Goal: Task Accomplishment & Management: Manage account settings

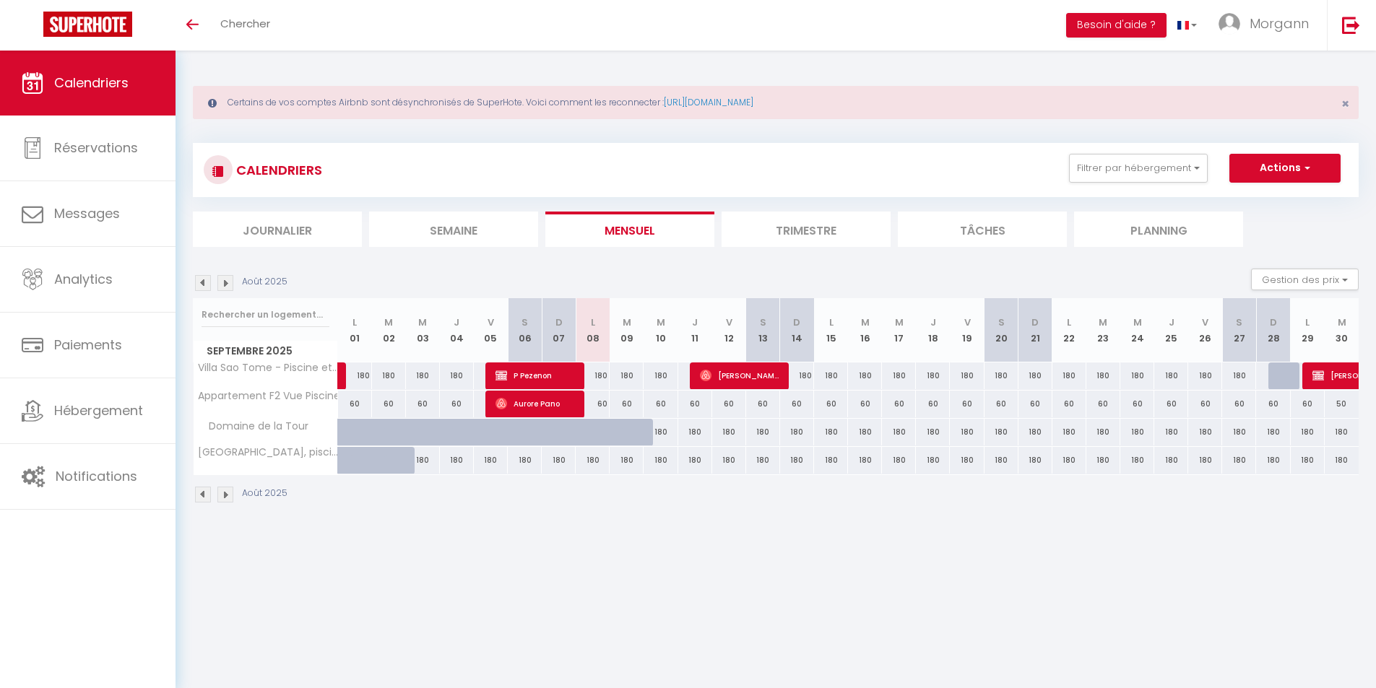
click at [227, 280] on img at bounding box center [225, 283] width 16 height 16
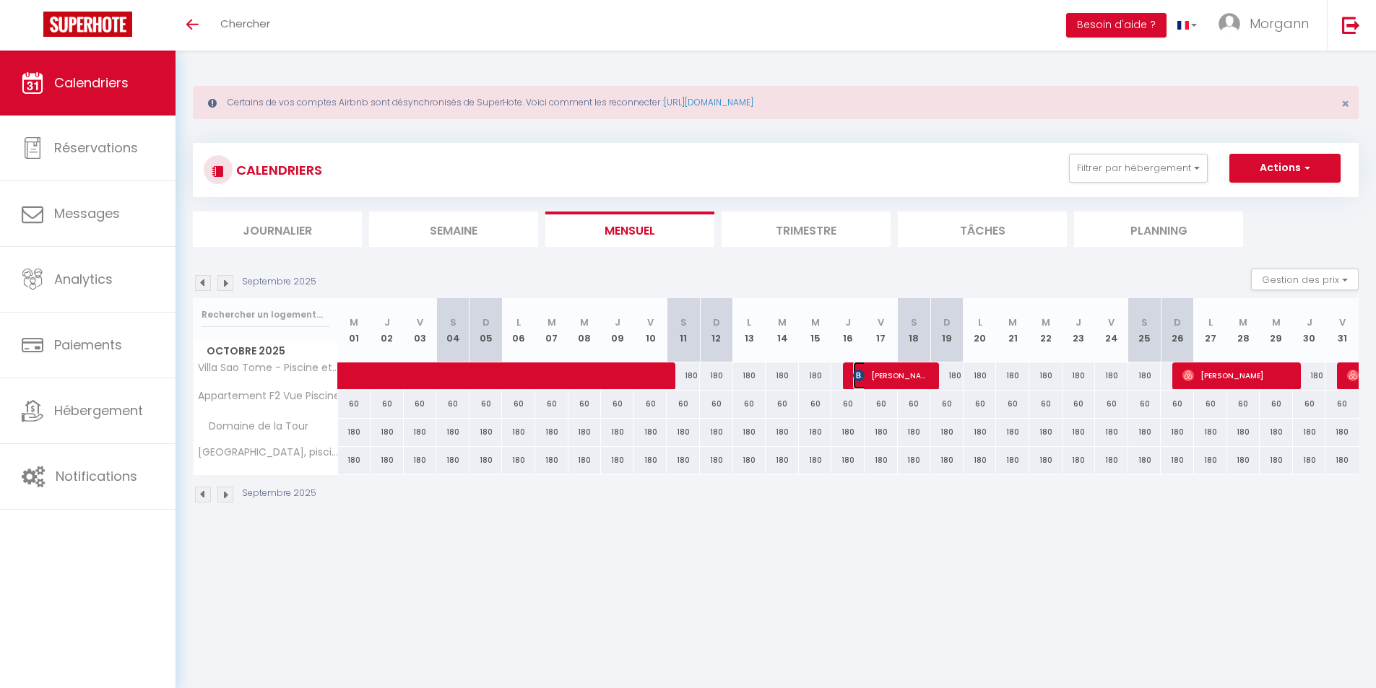
click at [899, 380] on span "[PERSON_NAME]" at bounding box center [891, 375] width 77 height 27
select select "OK"
select select "KO"
select select "0"
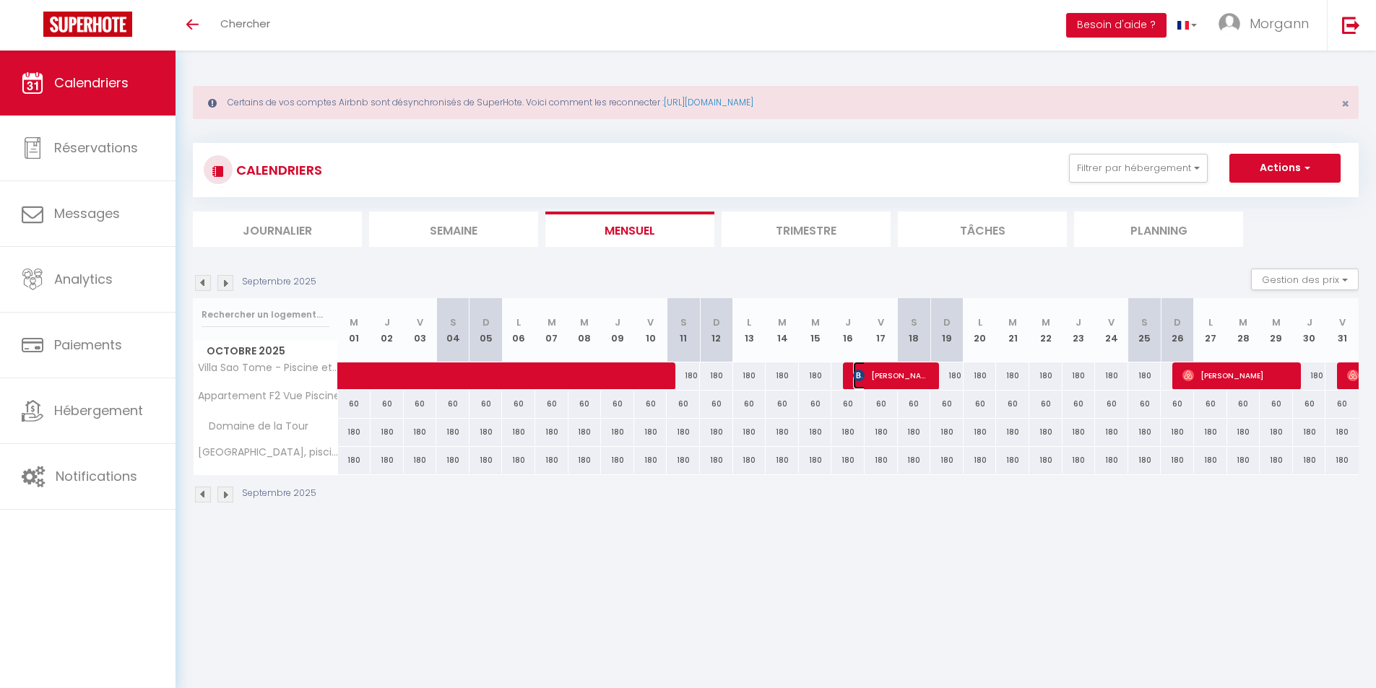
select select "1"
select select
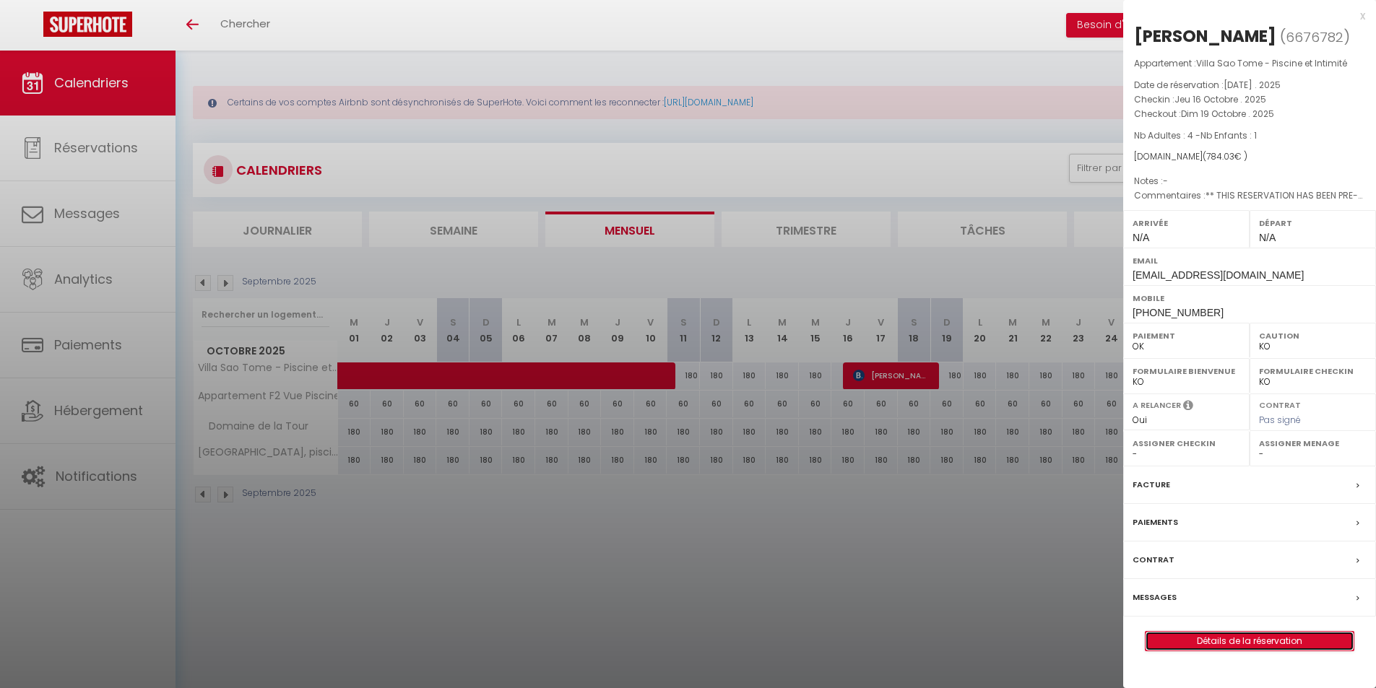
click at [1228, 636] on link "Détails de la réservation" at bounding box center [1250, 641] width 208 height 19
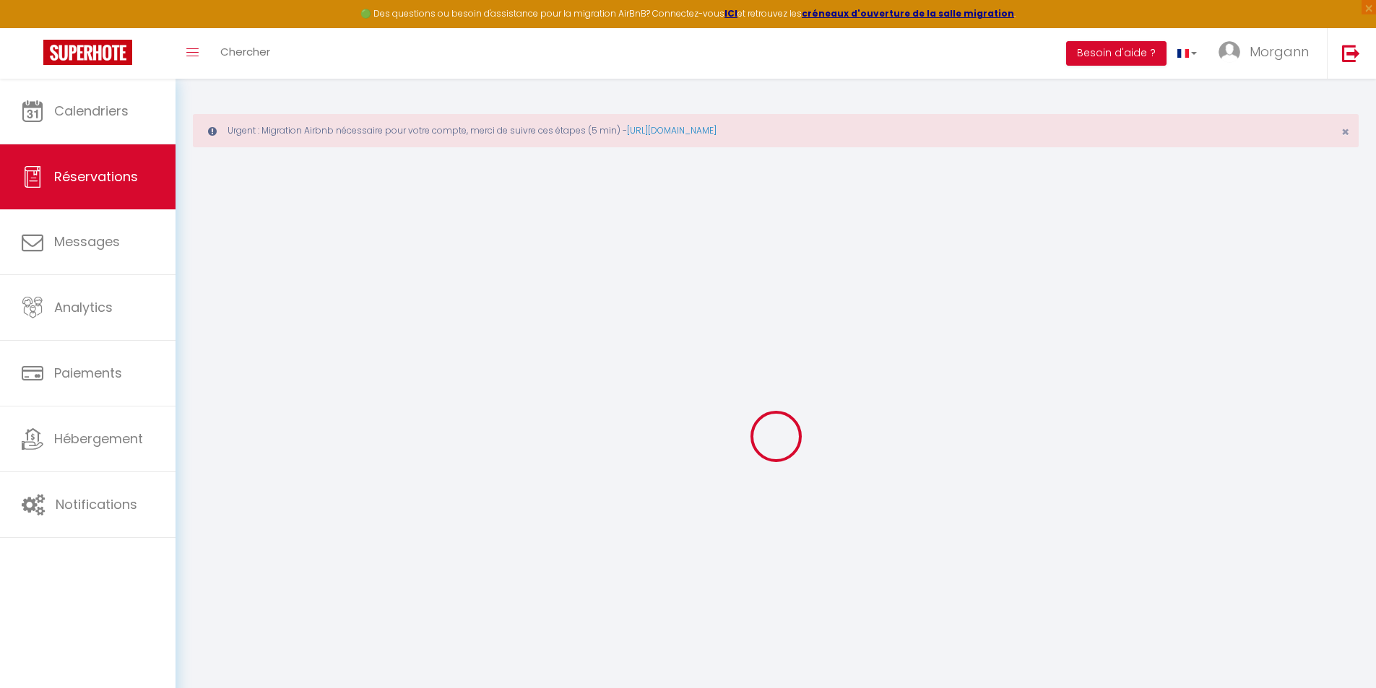
select select
checkbox input "false"
select select
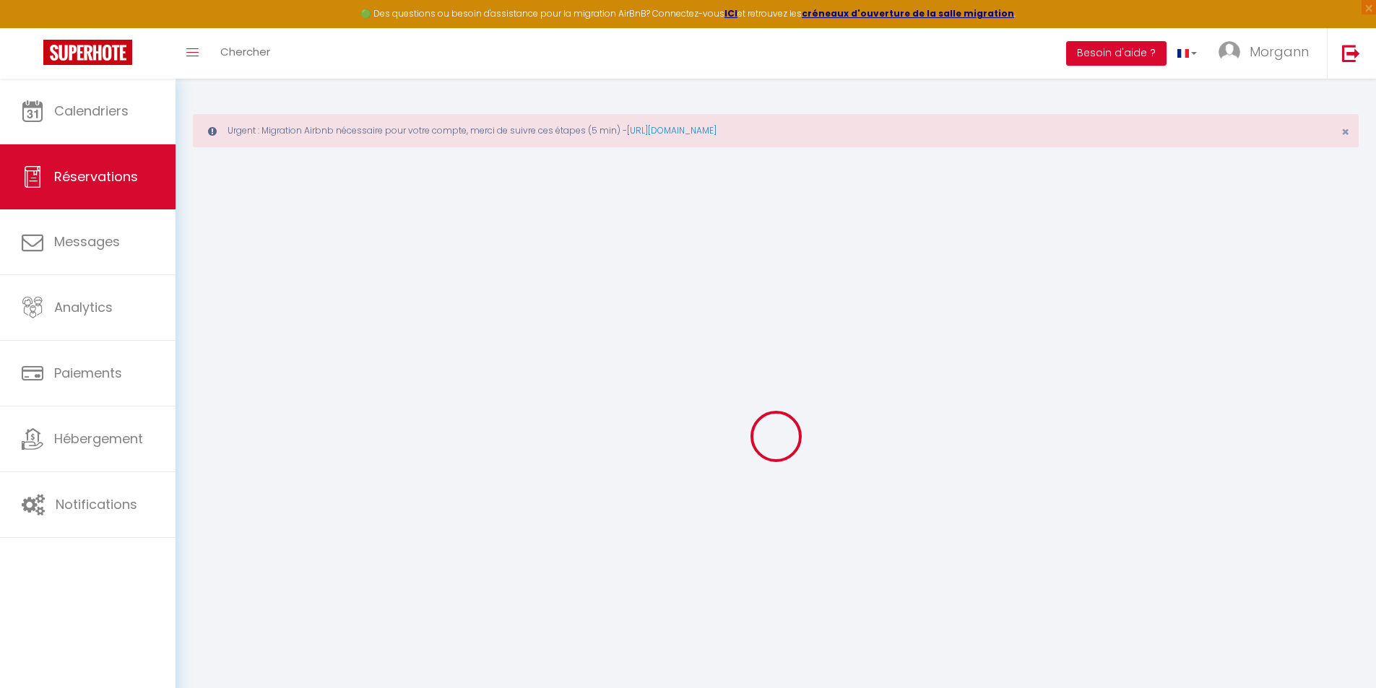
checkbox input "false"
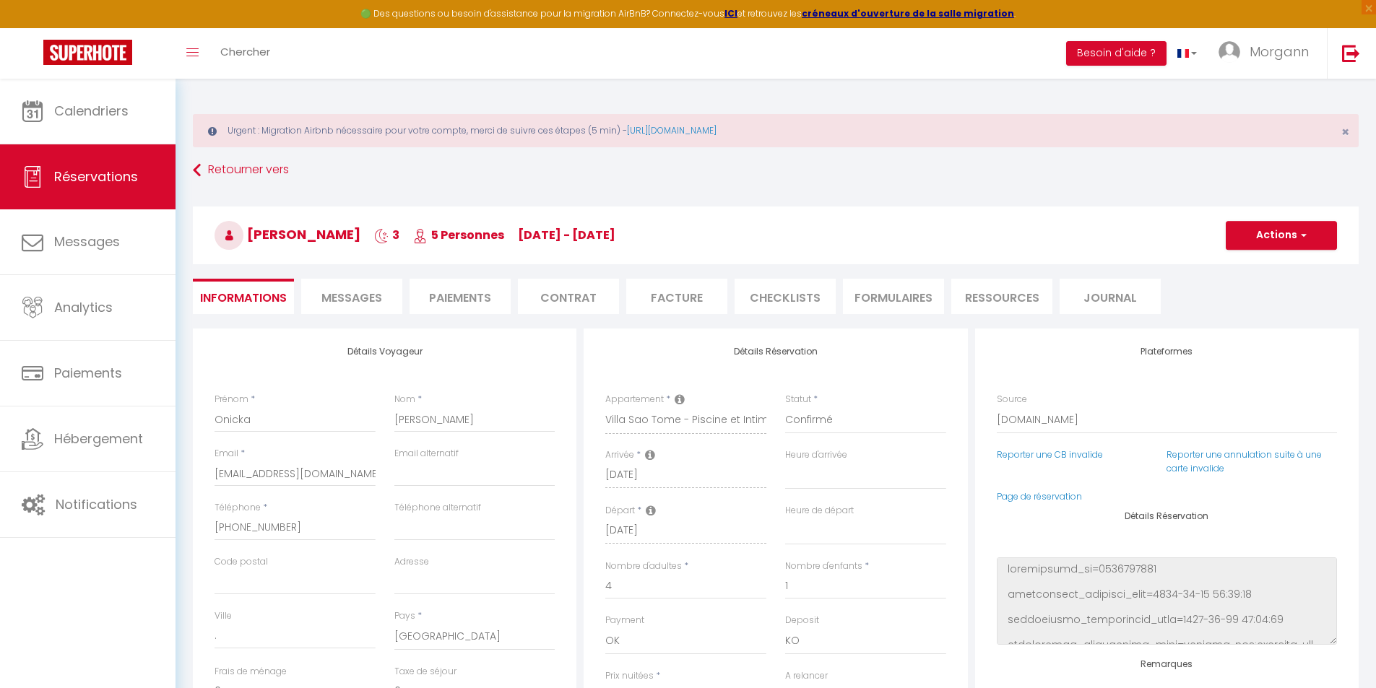
select select
checkbox input "false"
type textarea "** THIS RESERVATION HAS BEEN PRE-PAID ** BOOKING NOTE : Payment charge is EUR 7…"
type input "100"
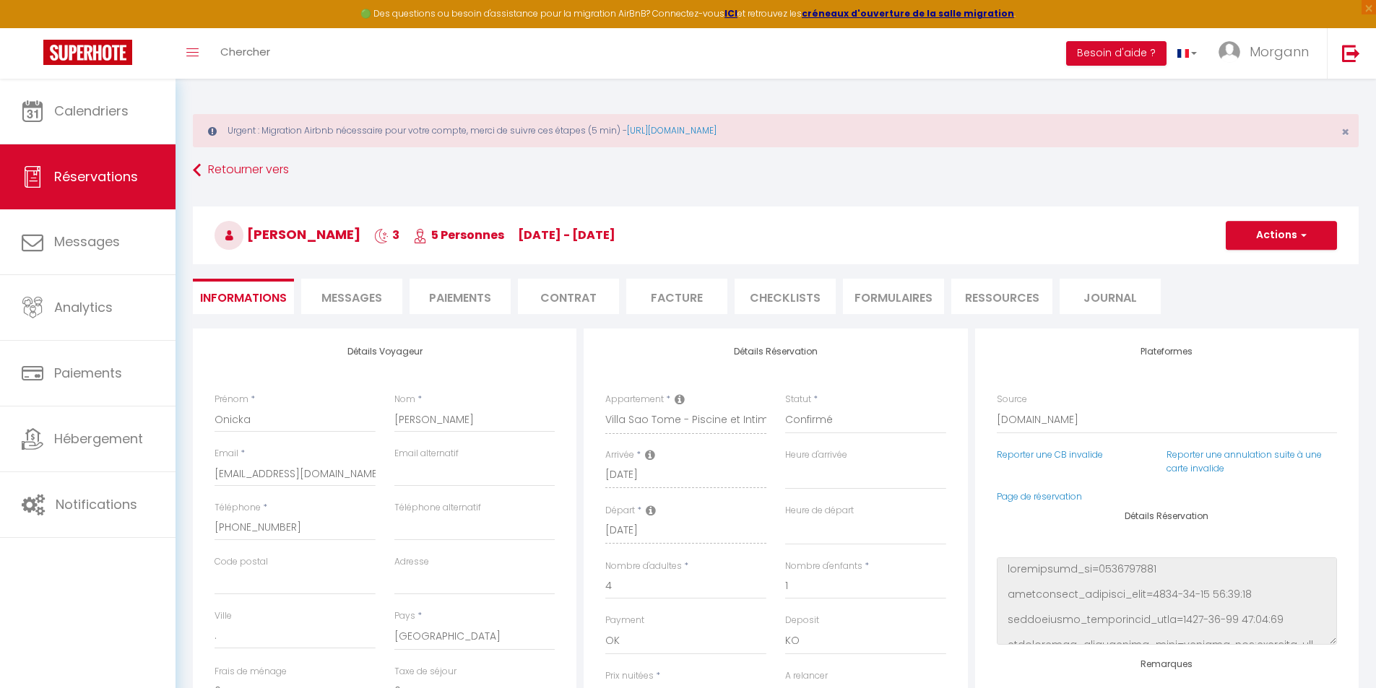
type input "30.03"
select select
checkbox input "false"
select select
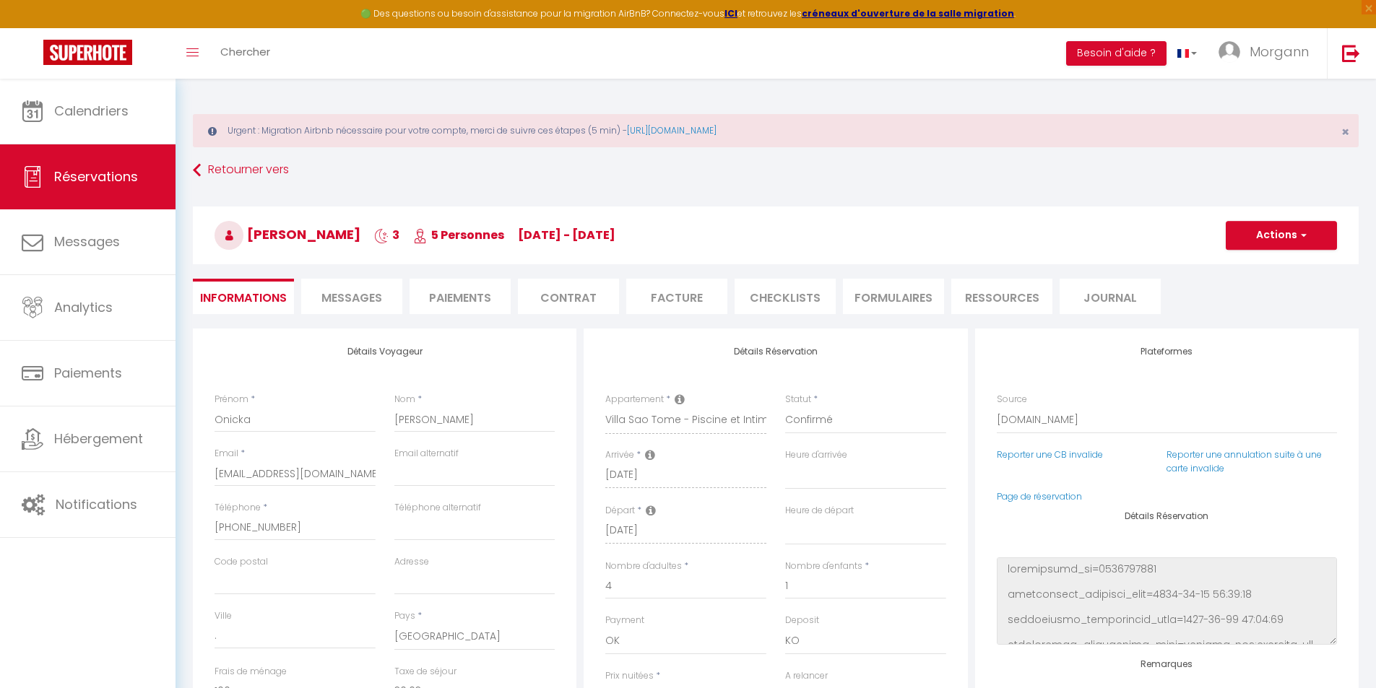
select select
click at [969, 623] on div "Détails Réservation Appartement * [GEOGRAPHIC_DATA], [GEOGRAPHIC_DATA], [GEOGRA…" at bounding box center [775, 587] width 391 height 516
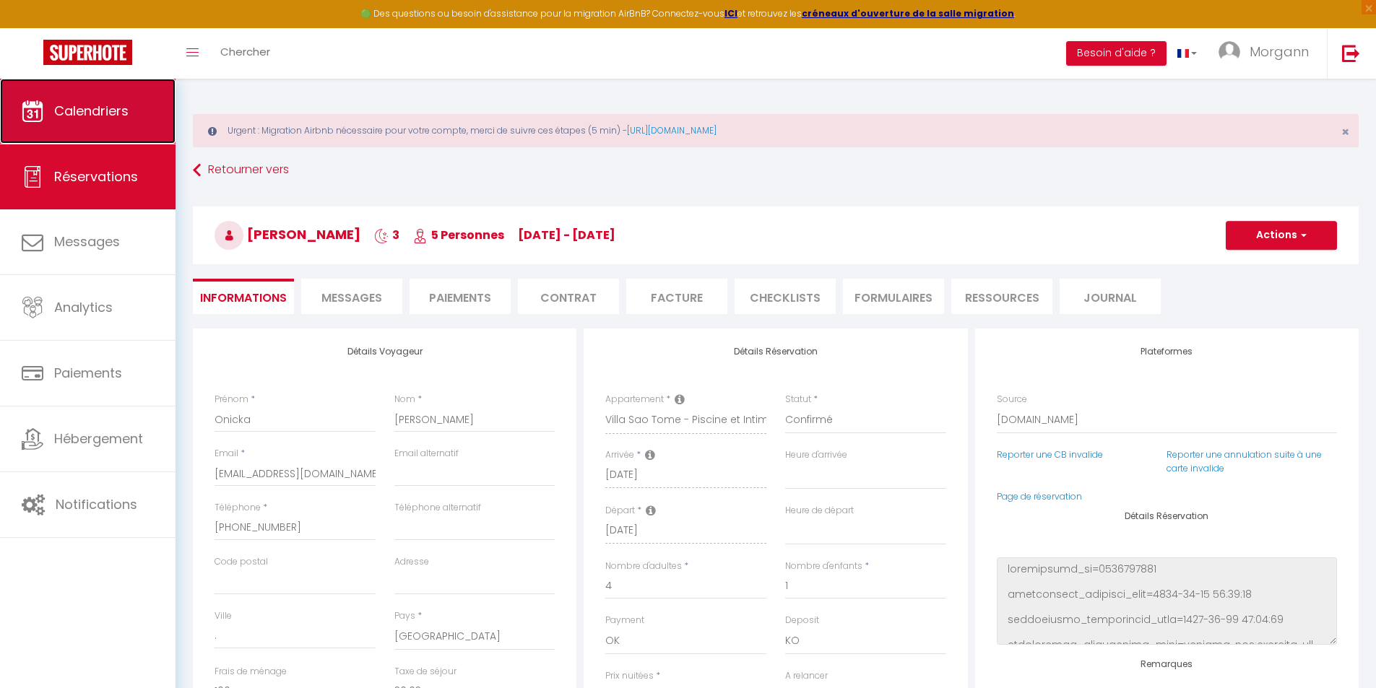
click at [103, 110] on span "Calendriers" at bounding box center [91, 111] width 74 height 18
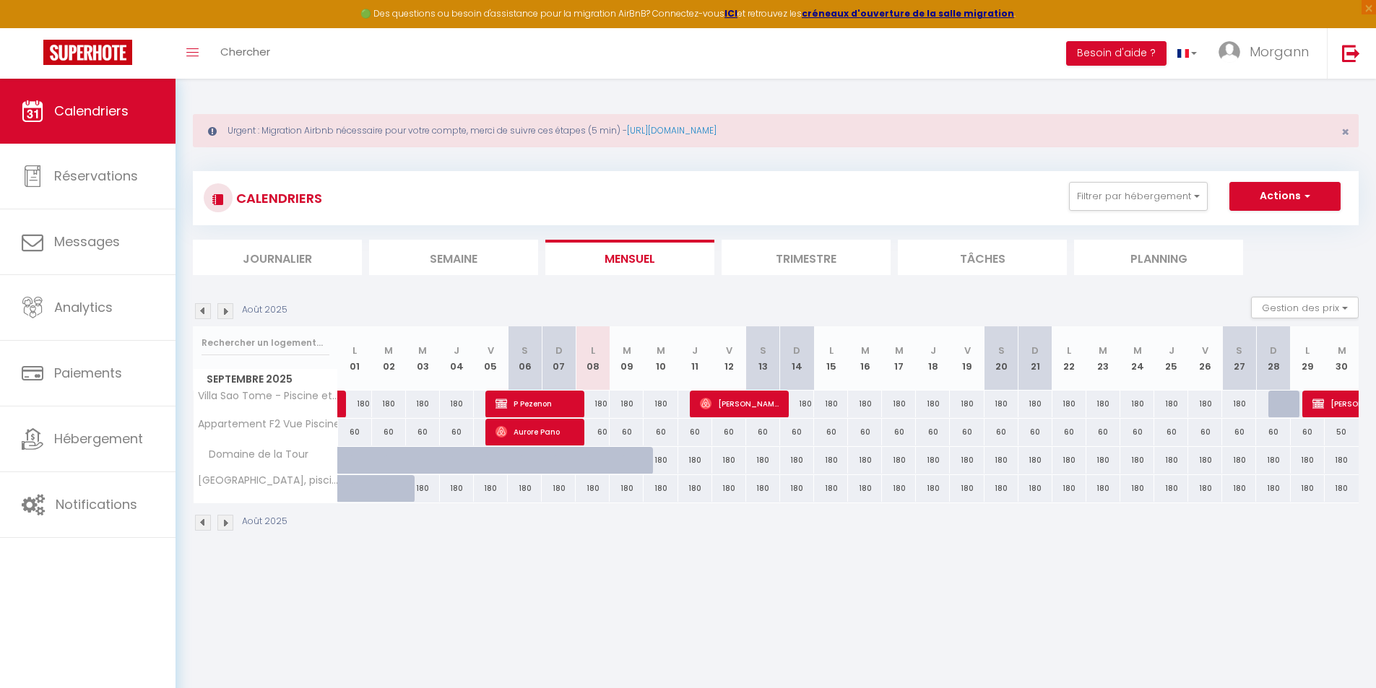
click at [226, 311] on img at bounding box center [225, 311] width 16 height 16
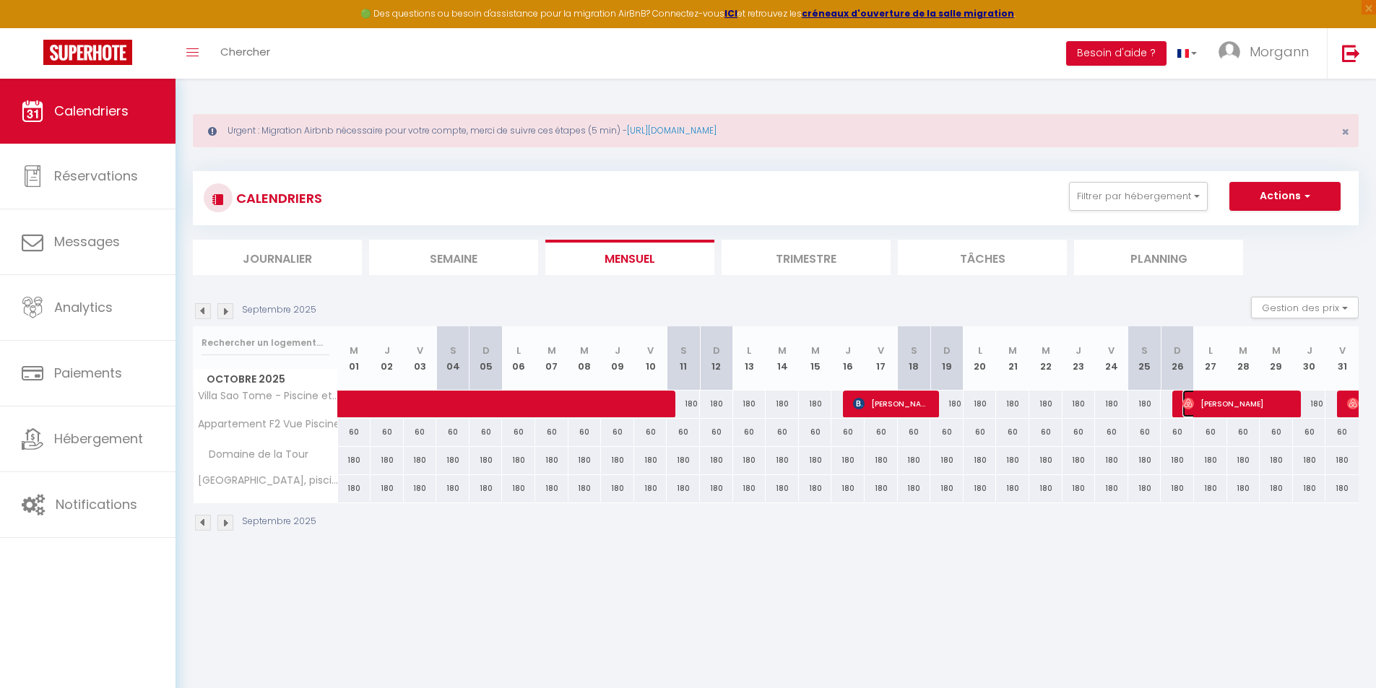
click at [1245, 397] on span "[PERSON_NAME]" at bounding box center [1237, 403] width 111 height 27
select select "OK"
select select "0"
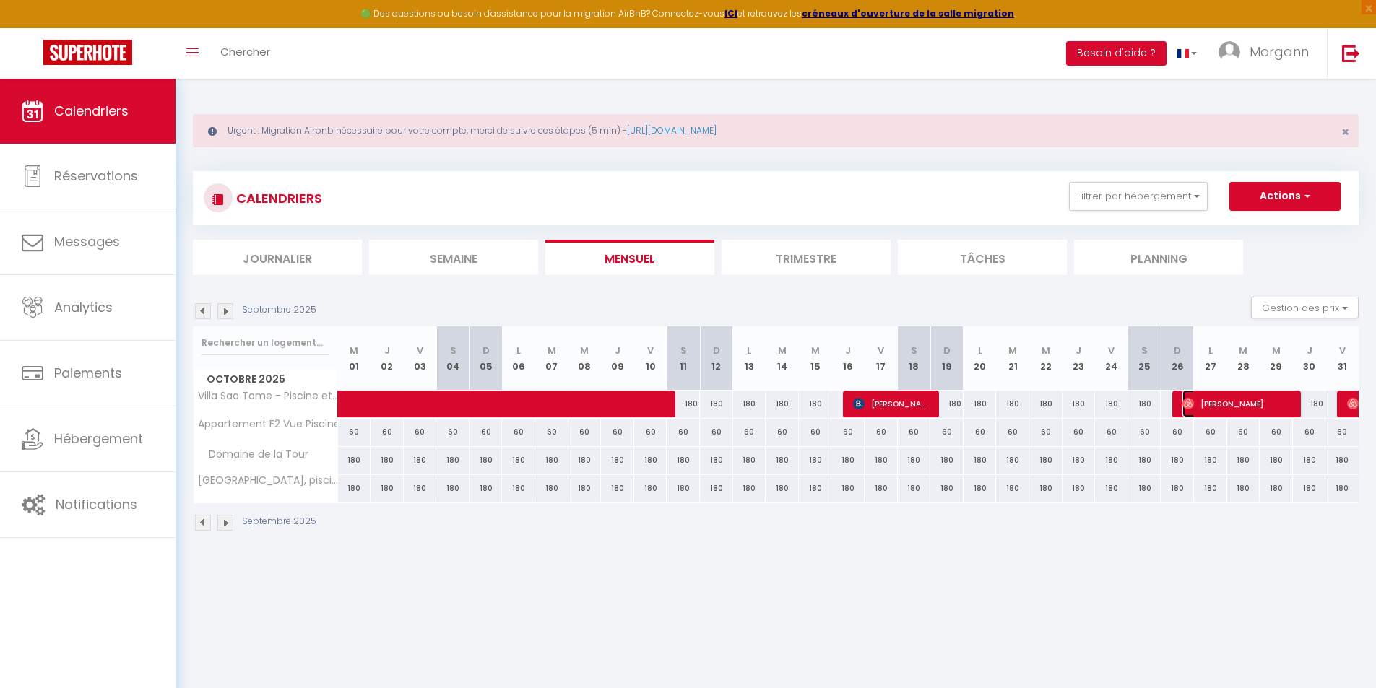
select select "1"
select select
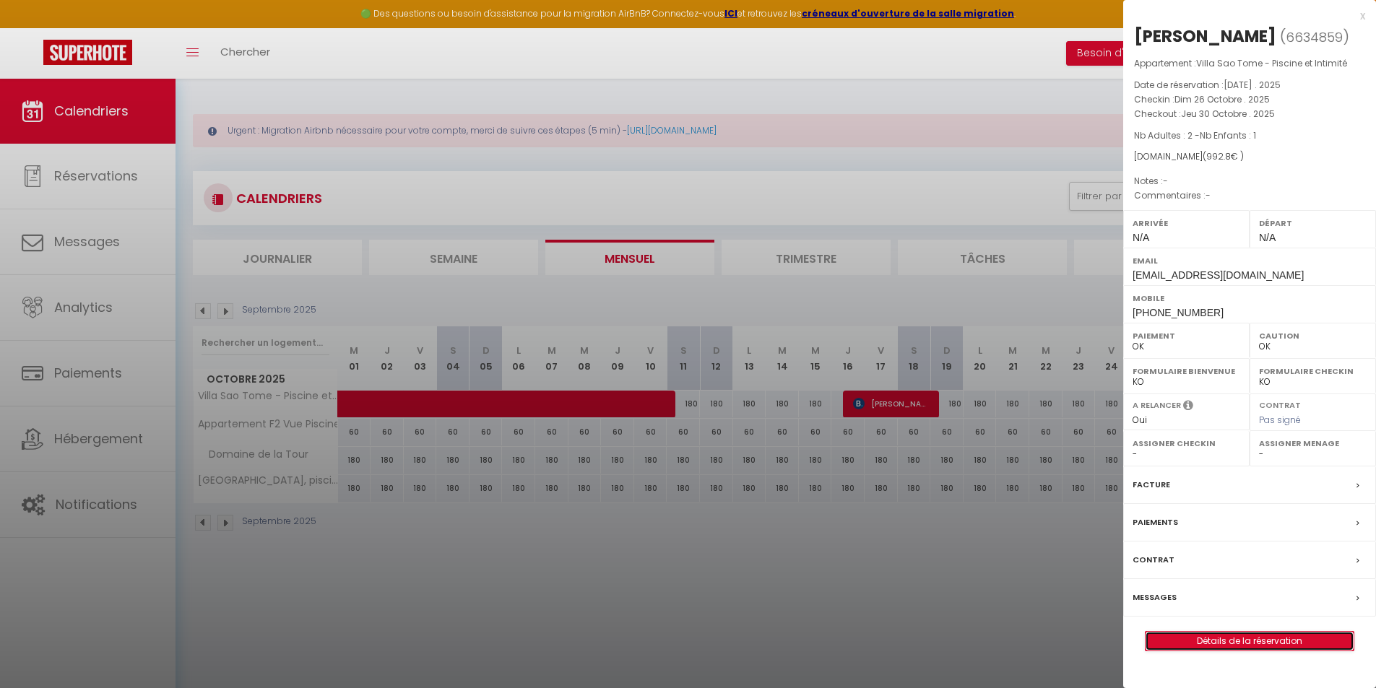
click at [1264, 641] on link "Détails de la réservation" at bounding box center [1250, 641] width 208 height 19
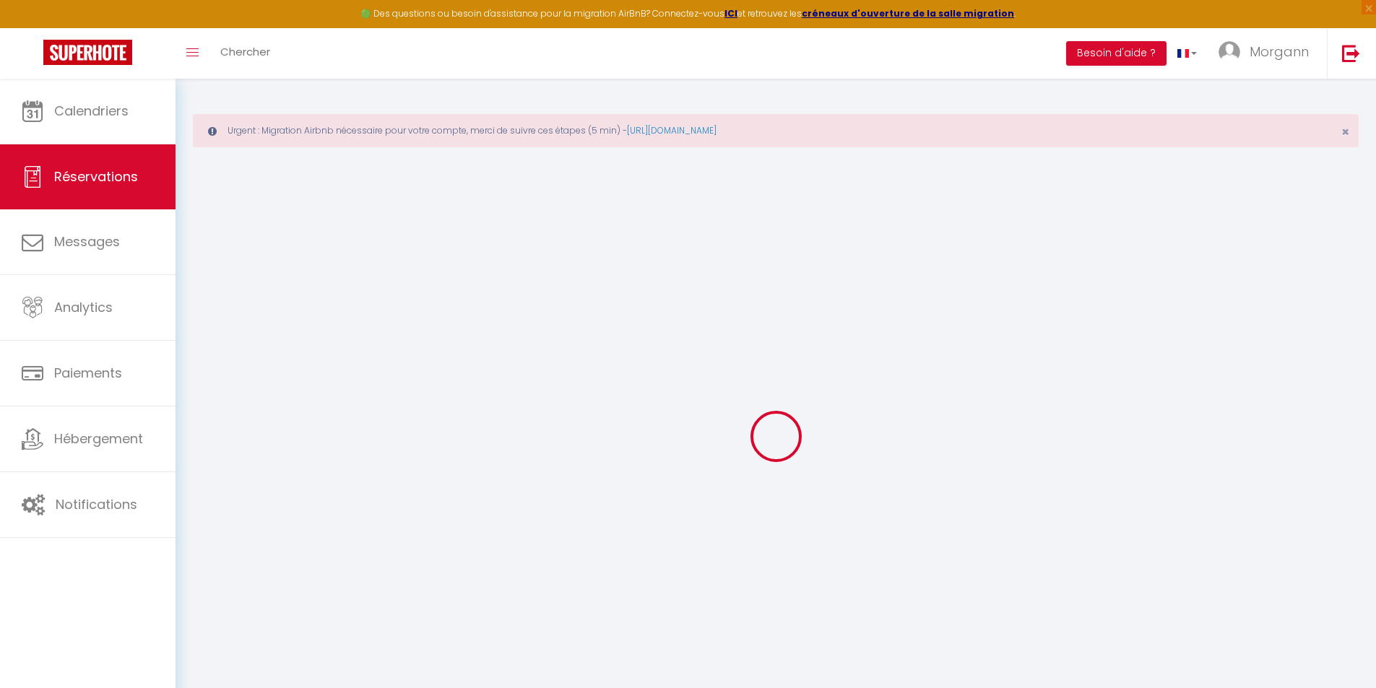
type input "[PERSON_NAME]"
type input "Joncart"
type input "[EMAIL_ADDRESS][DOMAIN_NAME]"
type input "[PHONE_NUMBER]"
select select
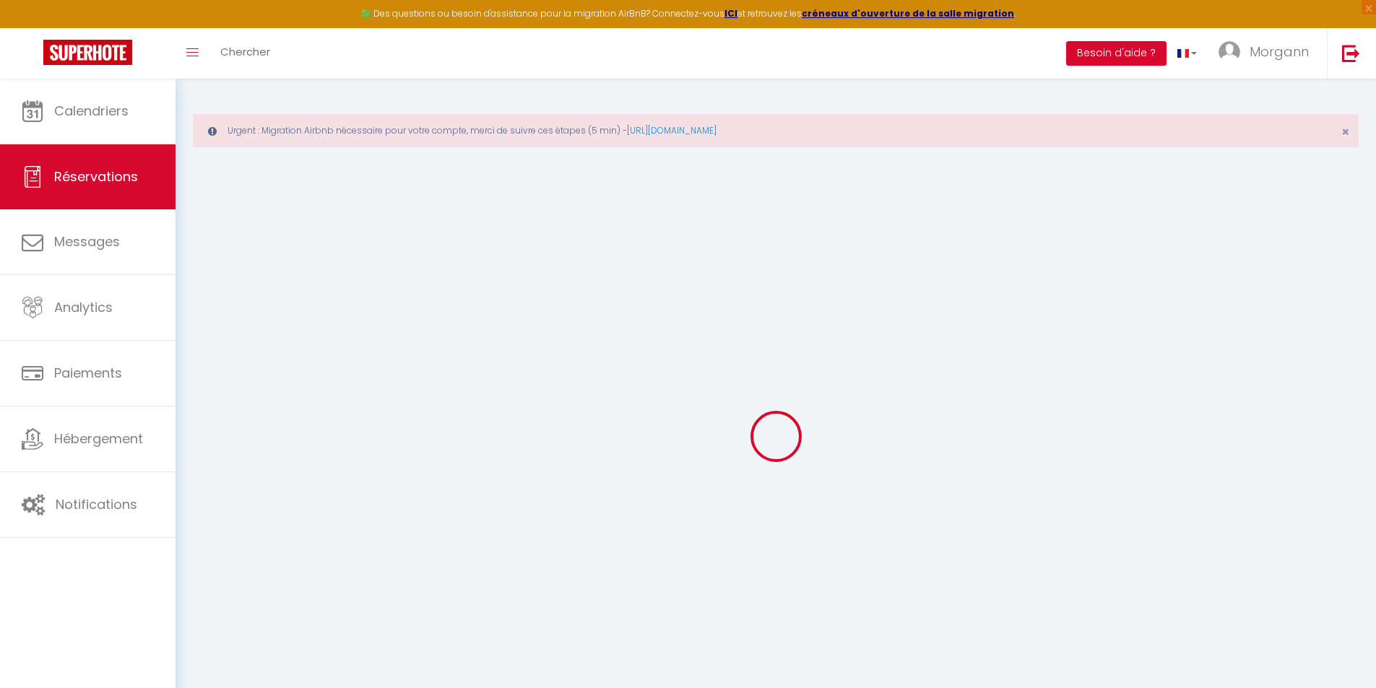
type input "144.6"
select select "60726"
select select "1"
select select
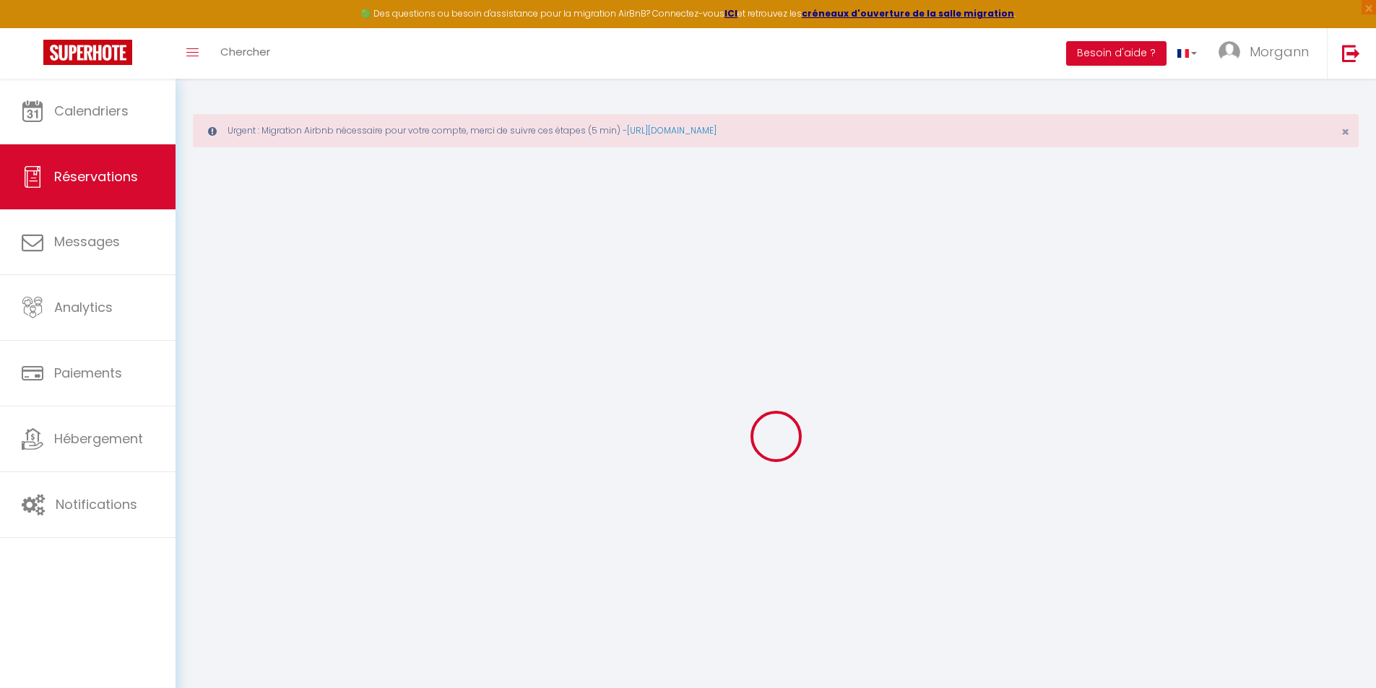
type input "2"
type input "1"
select select "12"
select select
type input "864"
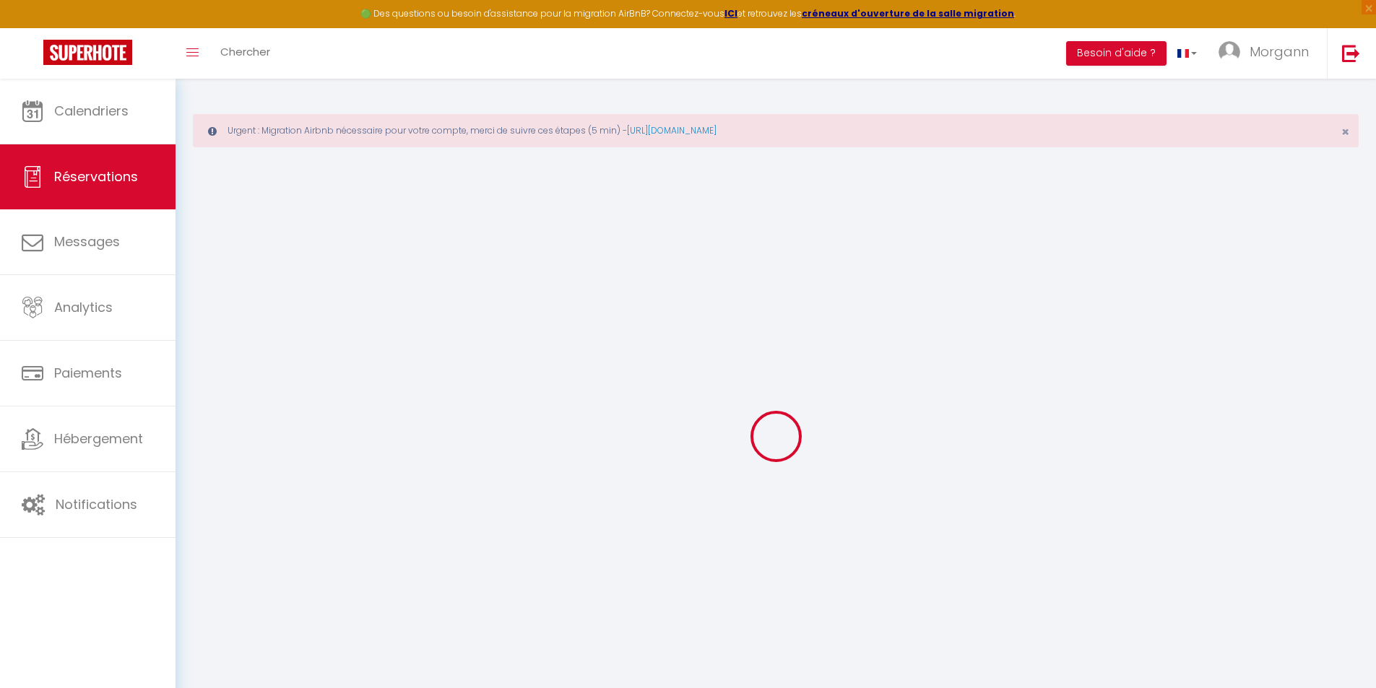
checkbox input "false"
type input "0"
select select "1"
type input "0"
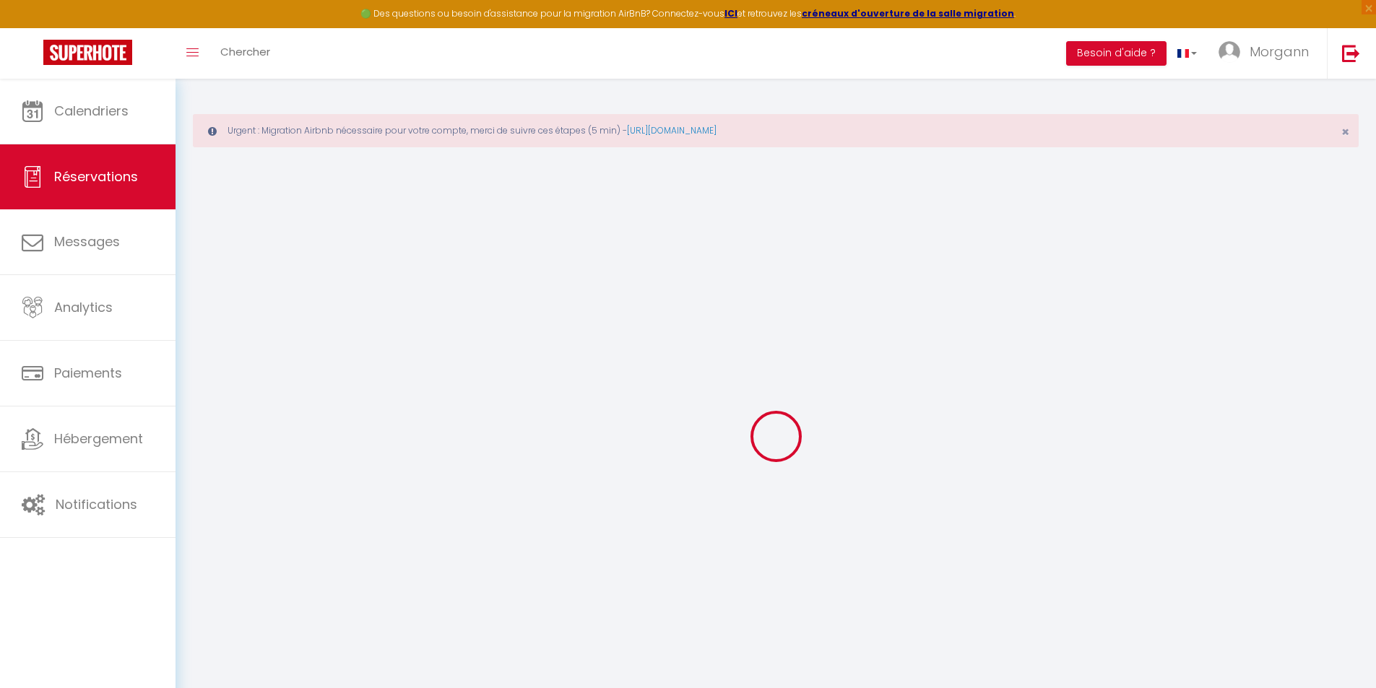
type input "0"
select select
select select "15"
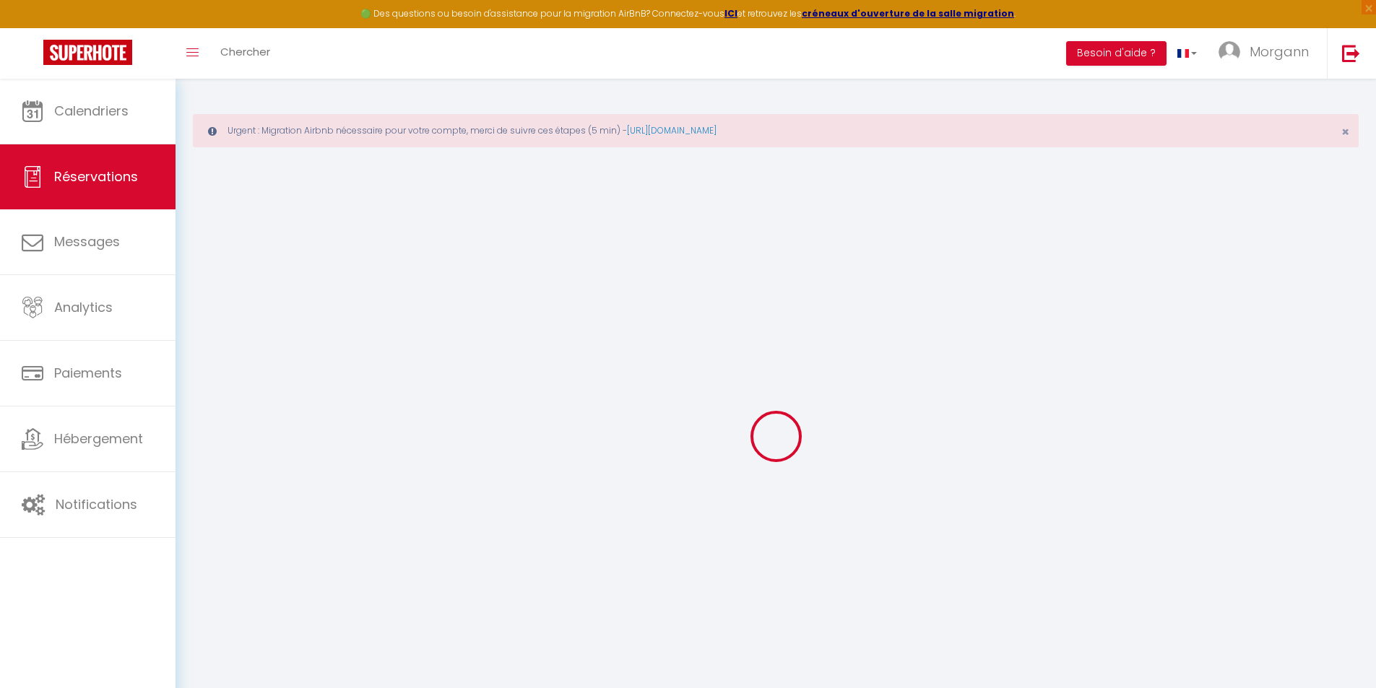
checkbox input "false"
select select
checkbox input "false"
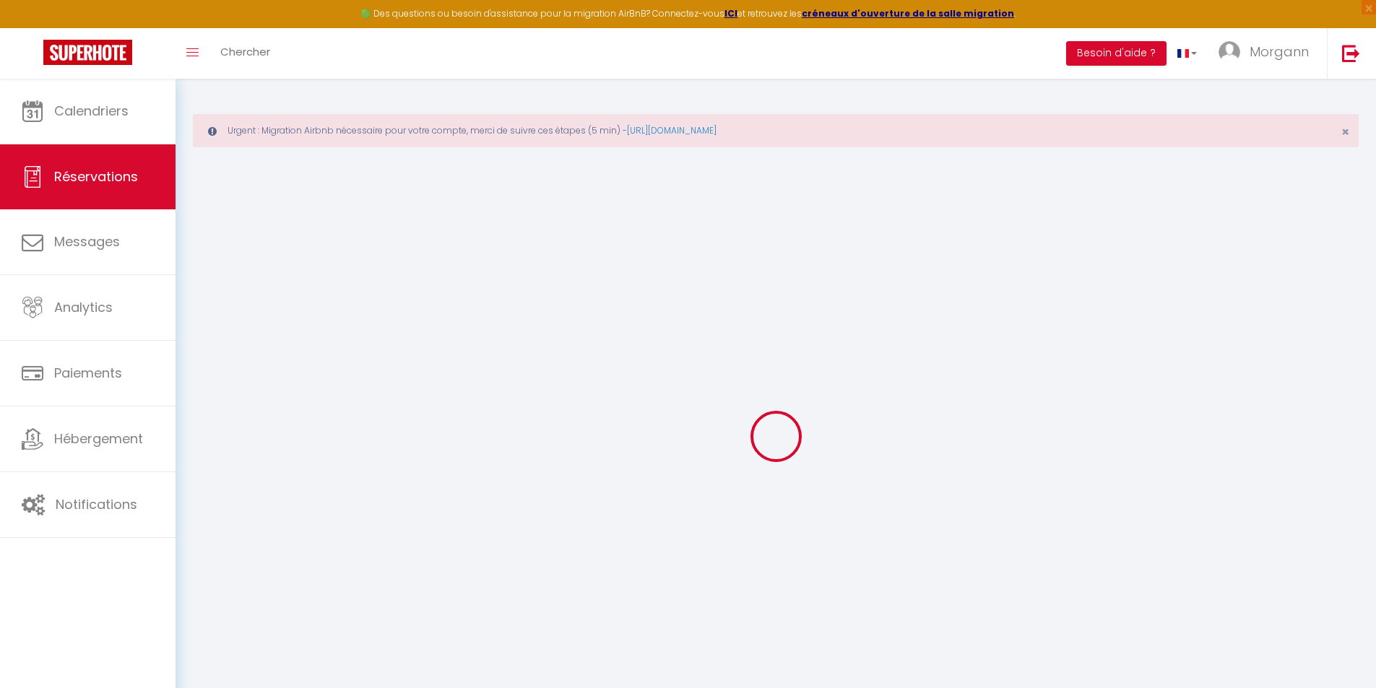
select select
checkbox input "false"
select select
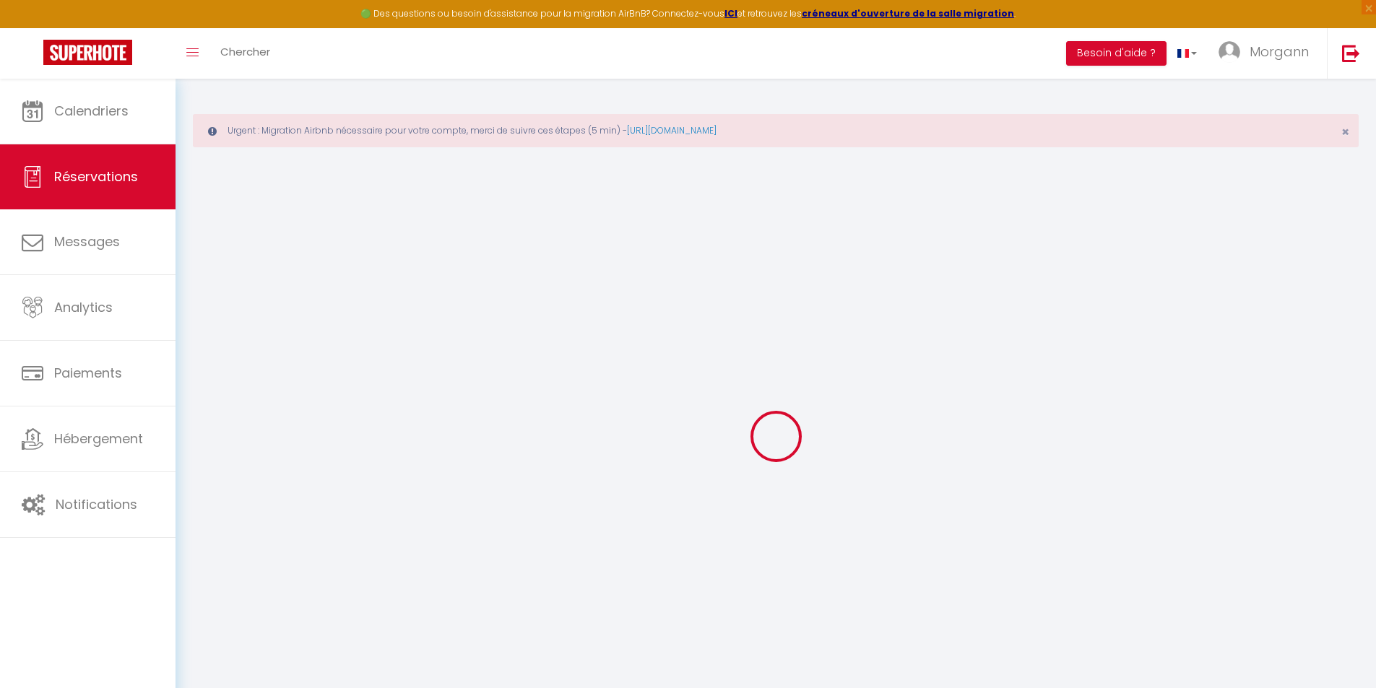
type input "100"
type input "28.8"
select select
checkbox input "false"
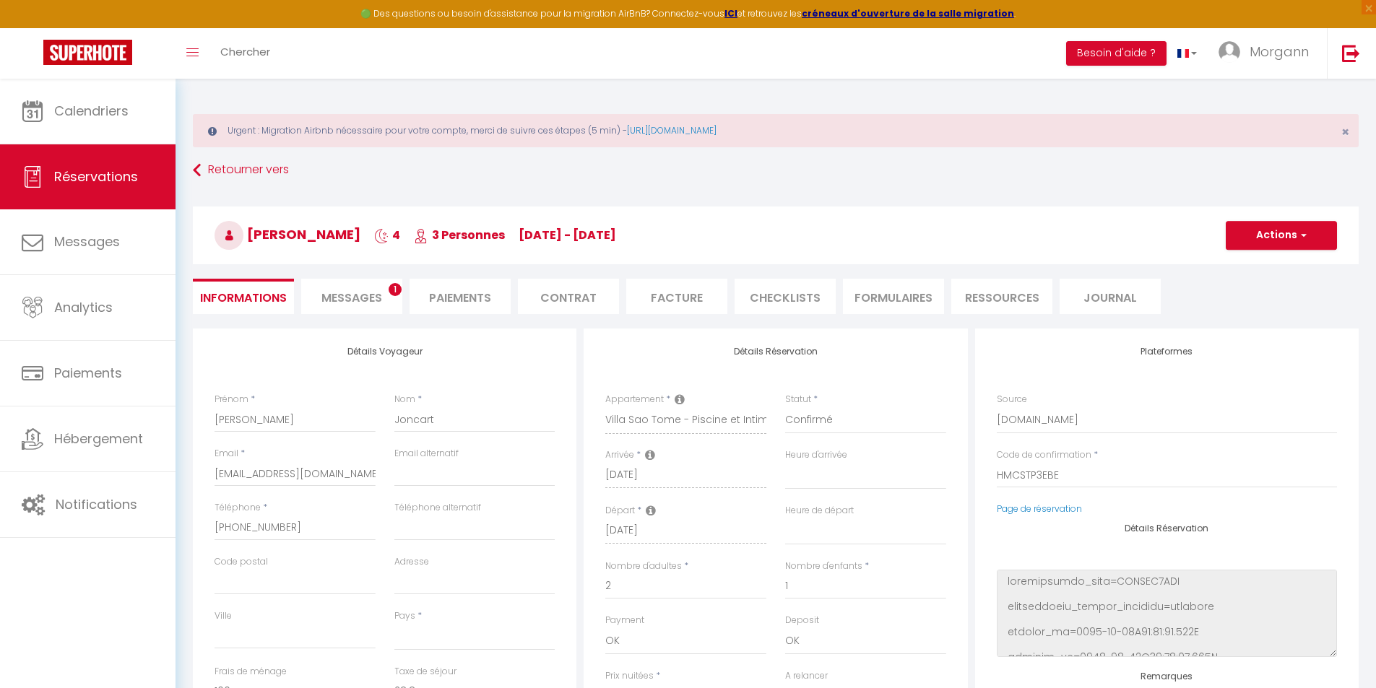
select select
checkbox input "false"
select select
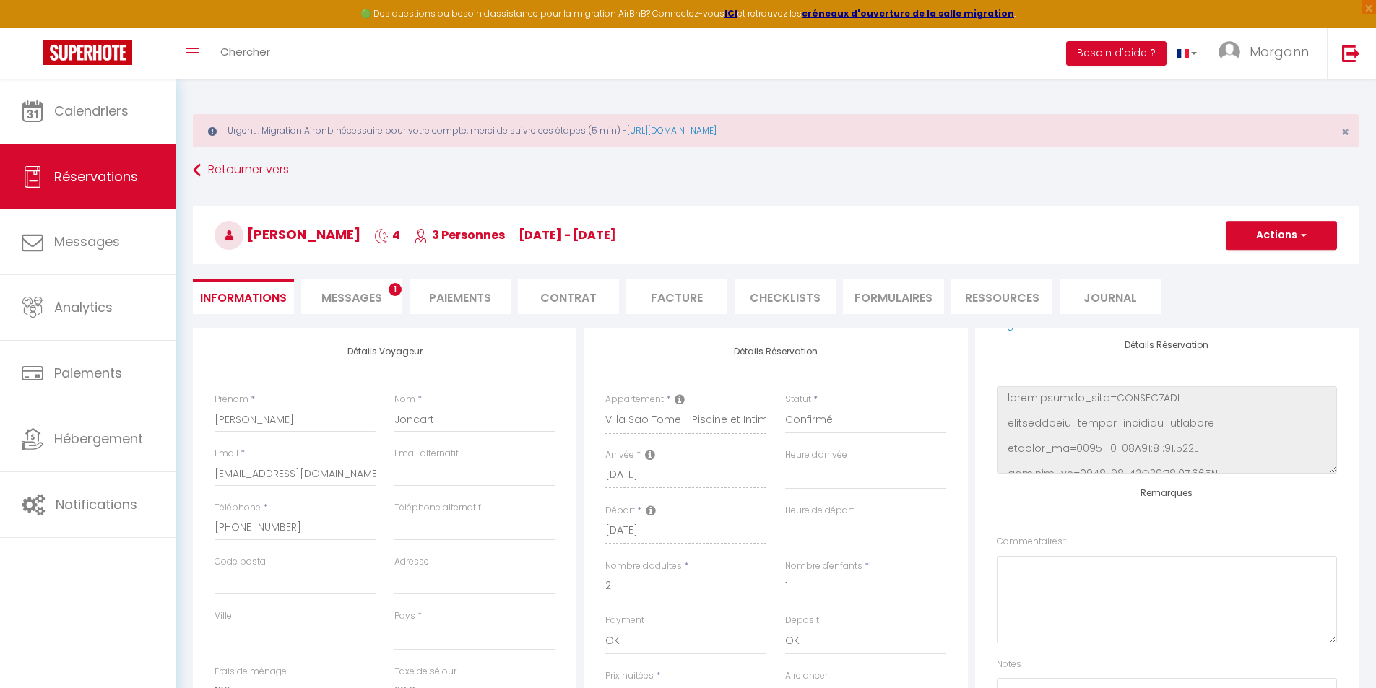
click at [963, 633] on div "Détails Réservation Appartement * [GEOGRAPHIC_DATA], [GEOGRAPHIC_DATA], [GEOGRA…" at bounding box center [776, 584] width 384 height 510
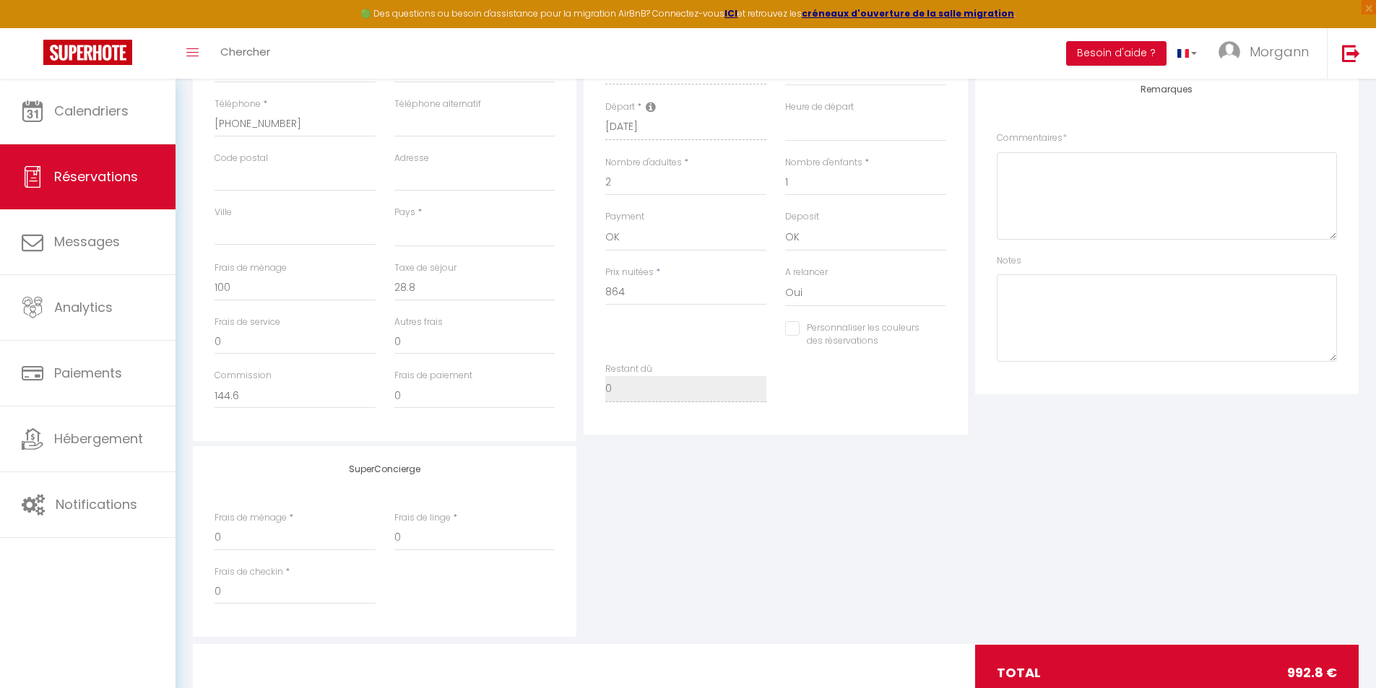
scroll to position [433, 0]
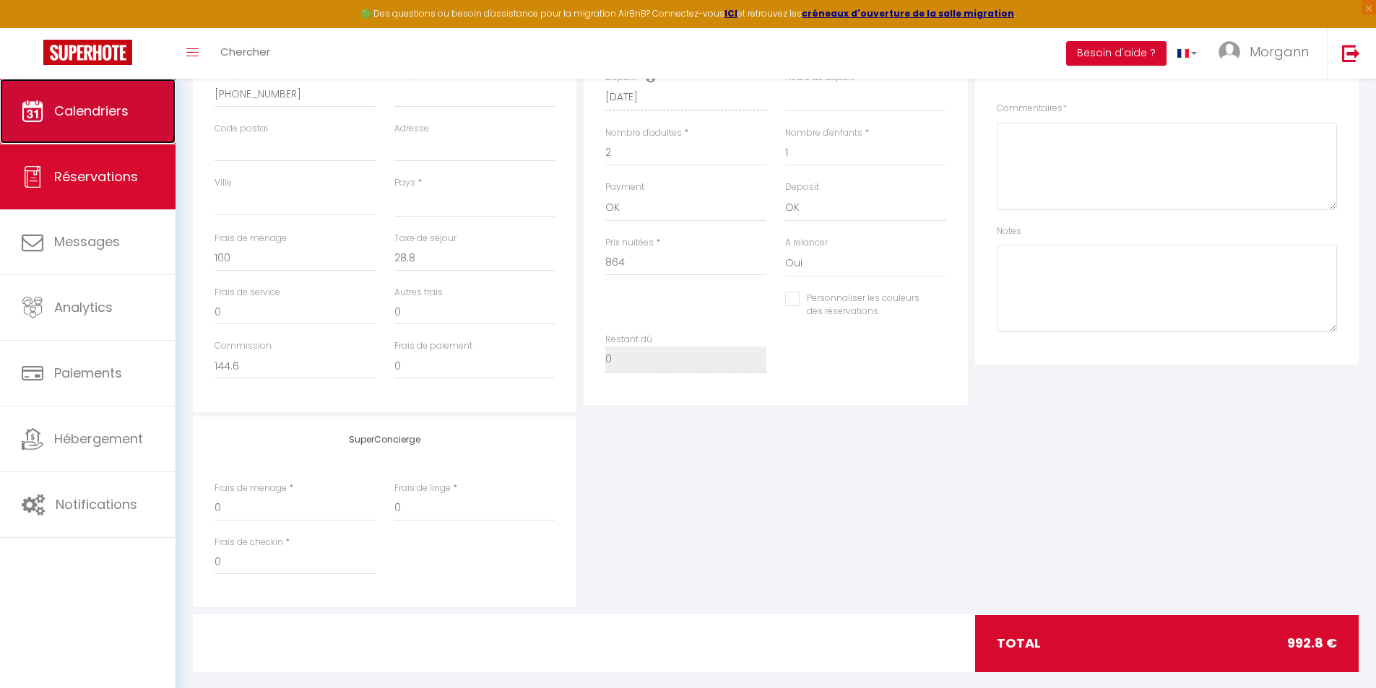
click at [73, 107] on span "Calendriers" at bounding box center [91, 111] width 74 height 18
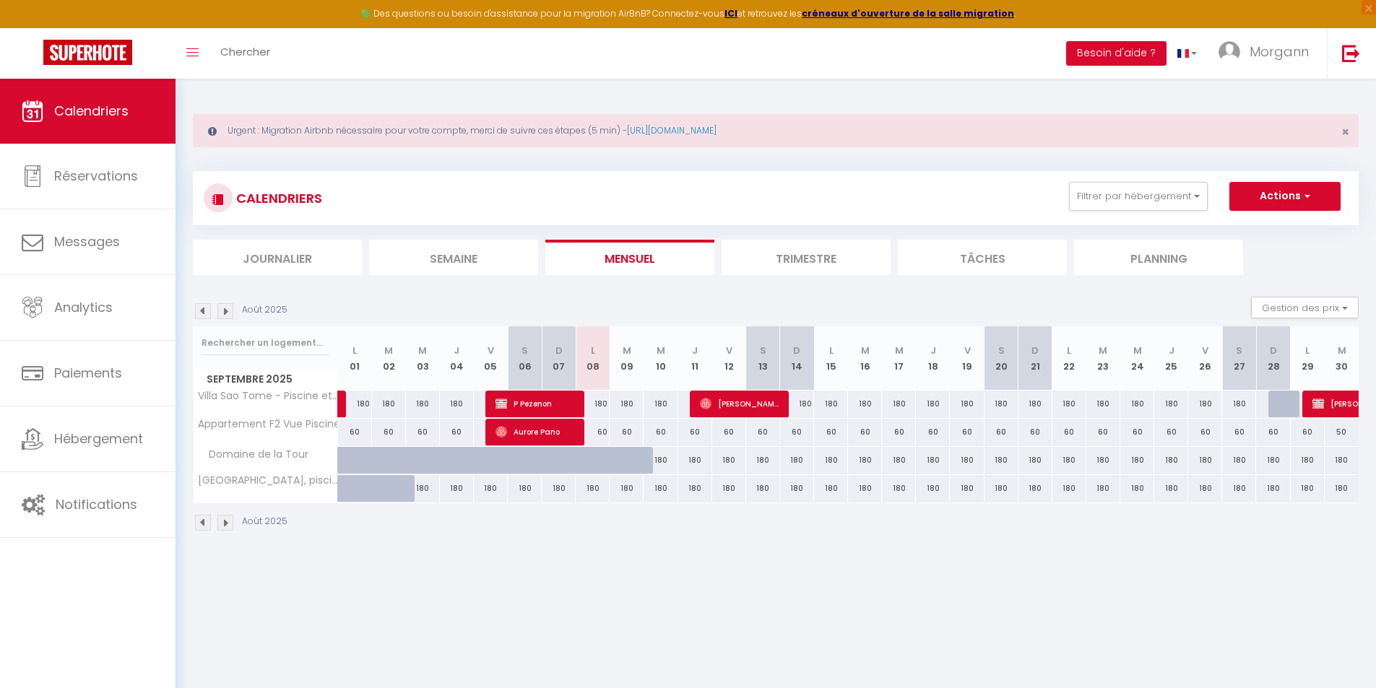
click at [225, 308] on img at bounding box center [225, 311] width 16 height 16
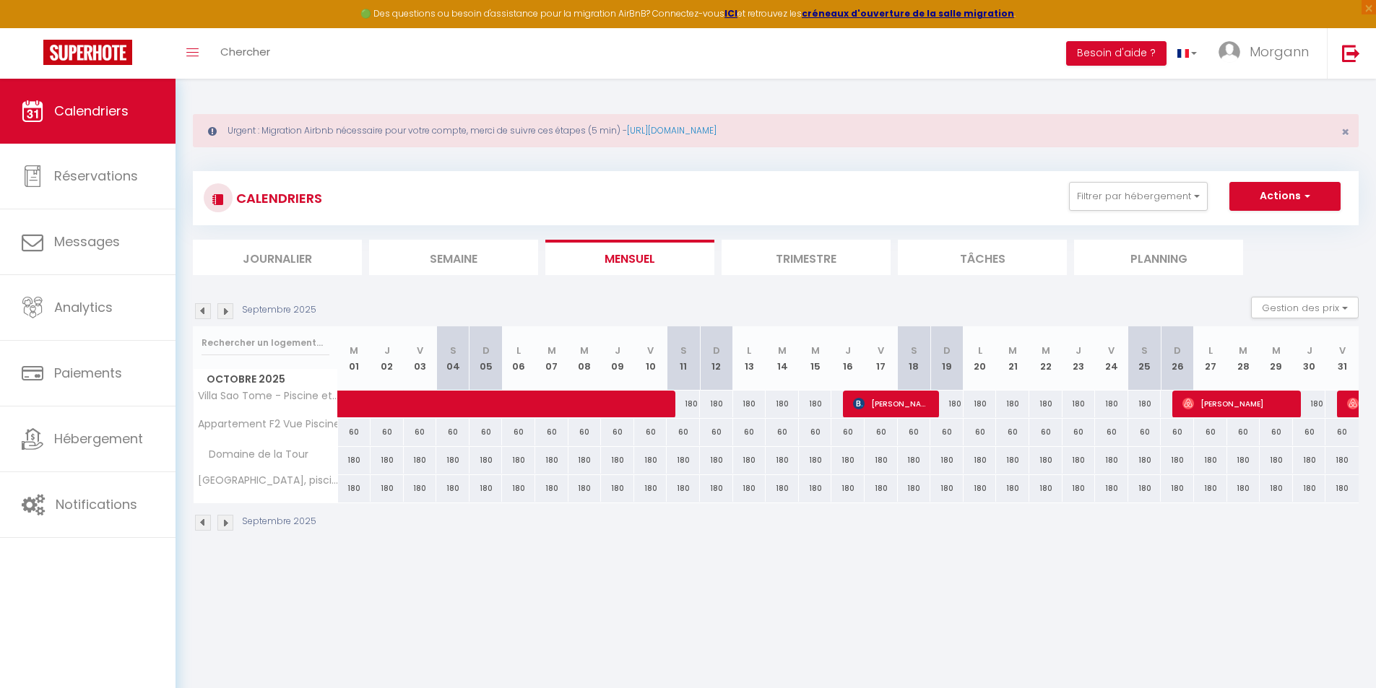
click at [225, 308] on img at bounding box center [225, 311] width 16 height 16
select select
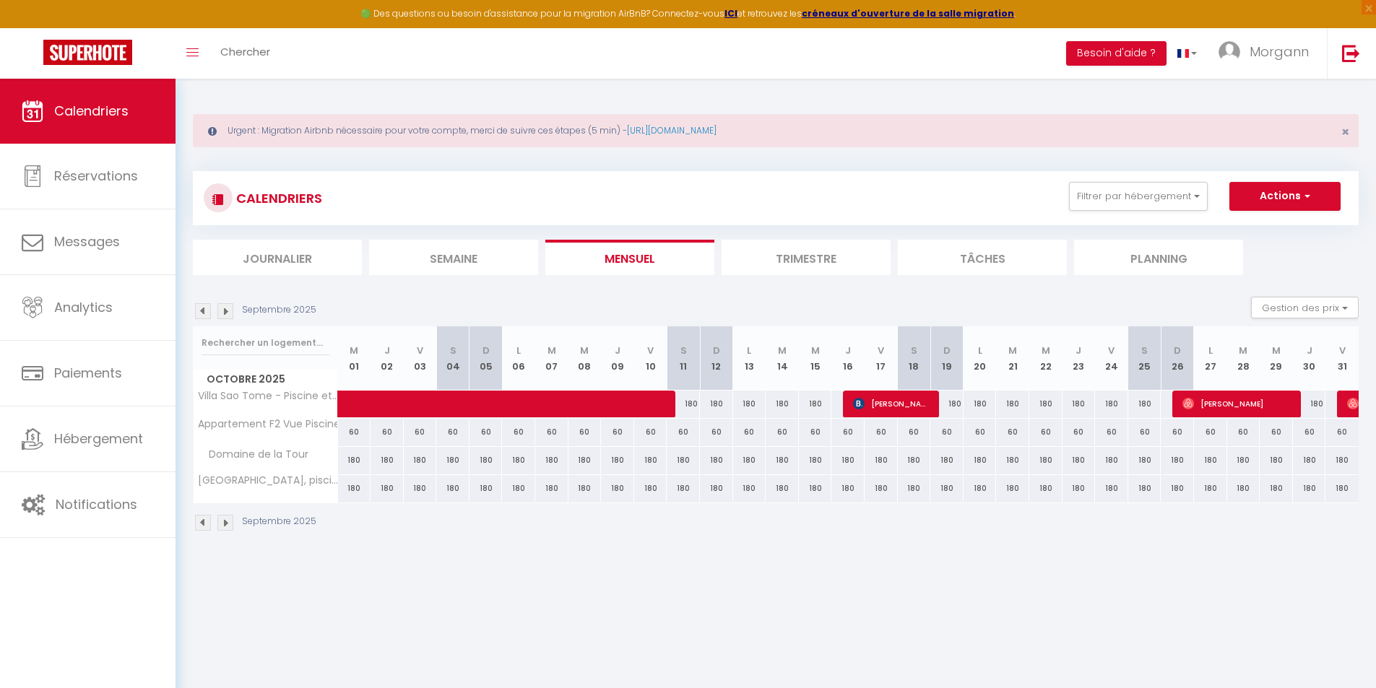
select select
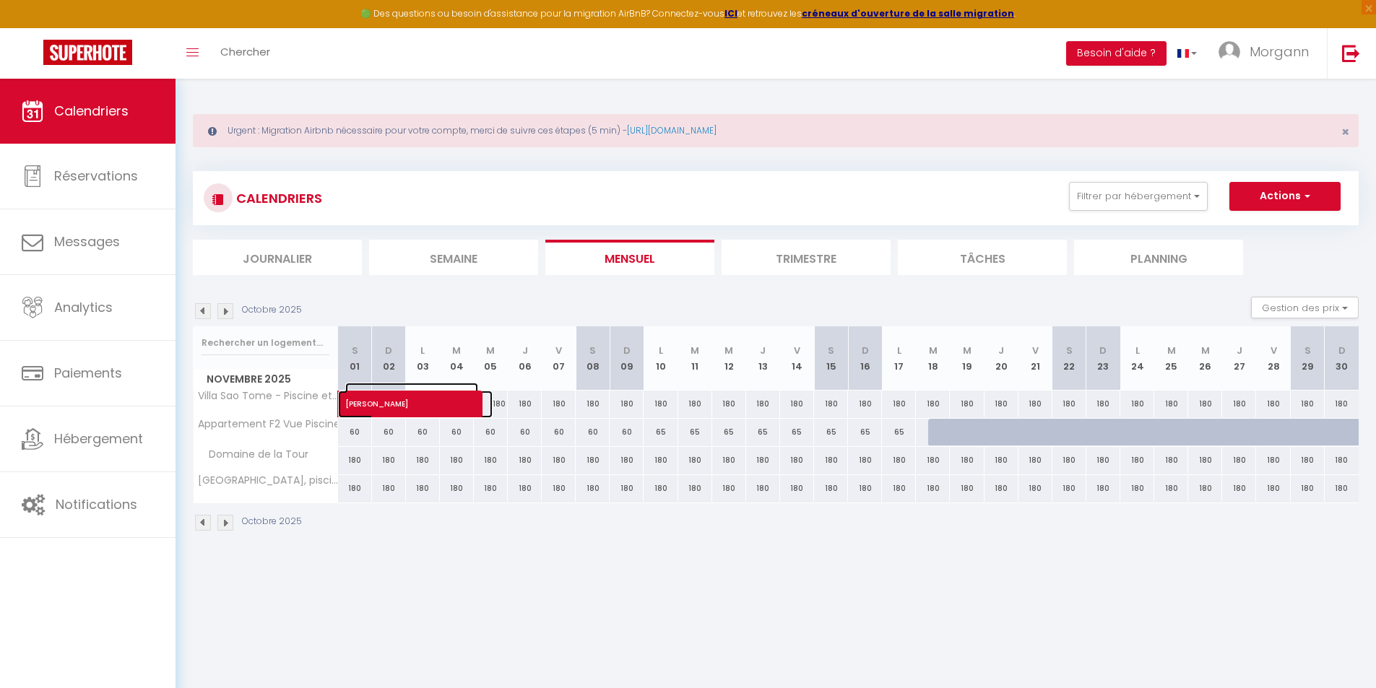
click at [369, 407] on span "[PERSON_NAME]" at bounding box center [411, 396] width 133 height 27
select select "OK"
select select "0"
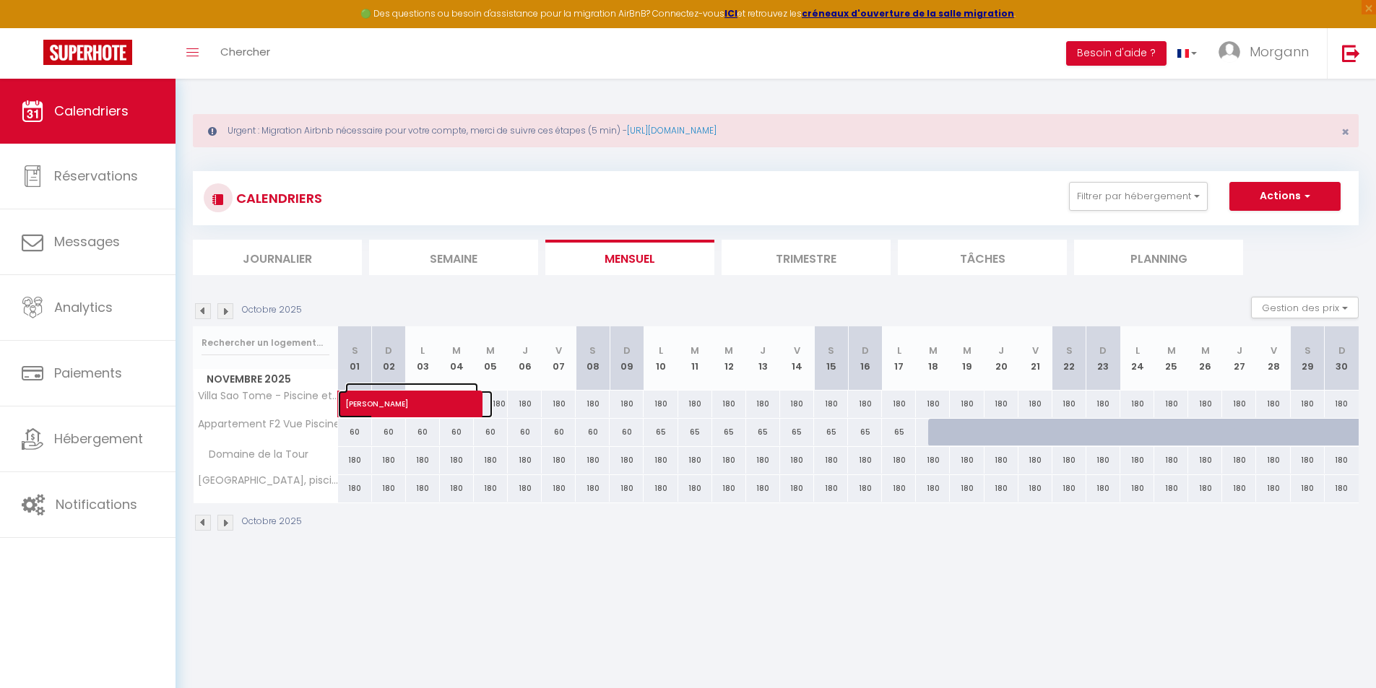
select select "1"
select select
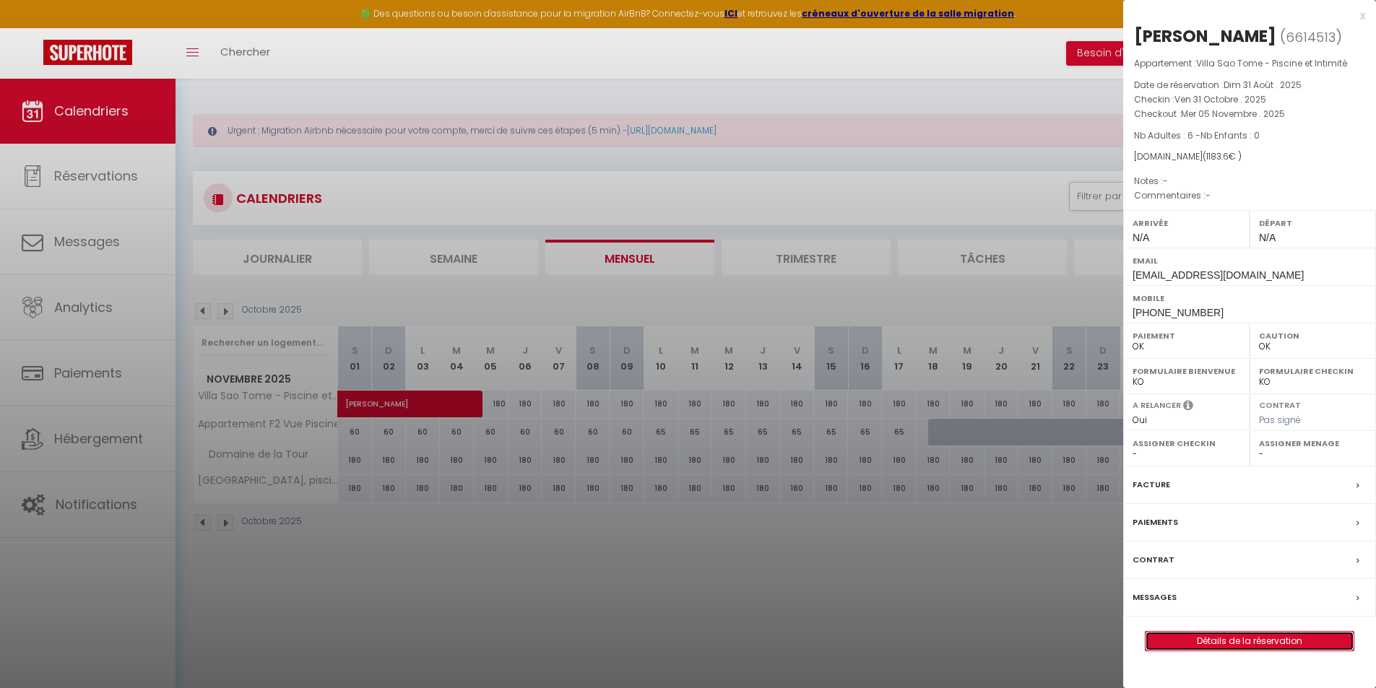
click at [1247, 638] on link "Détails de la réservation" at bounding box center [1250, 641] width 208 height 19
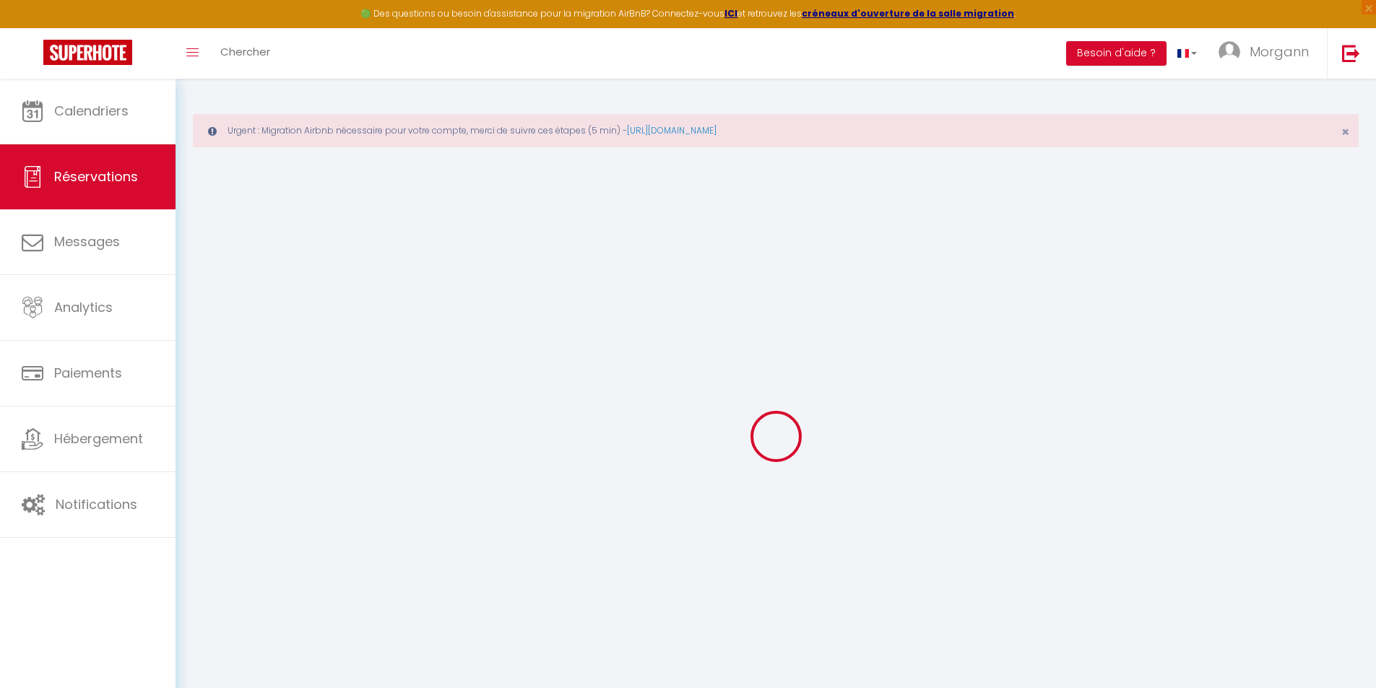
select select
select select "15"
checkbox input "false"
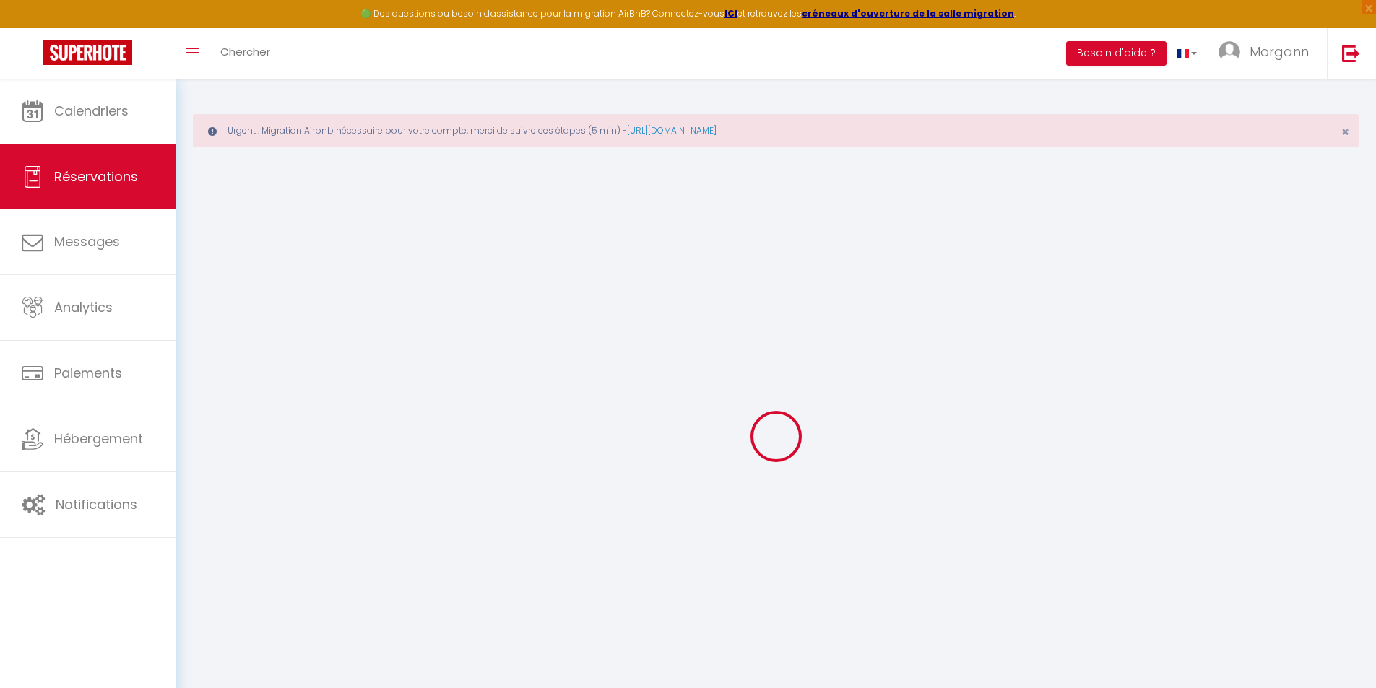
select select
checkbox input "false"
select select
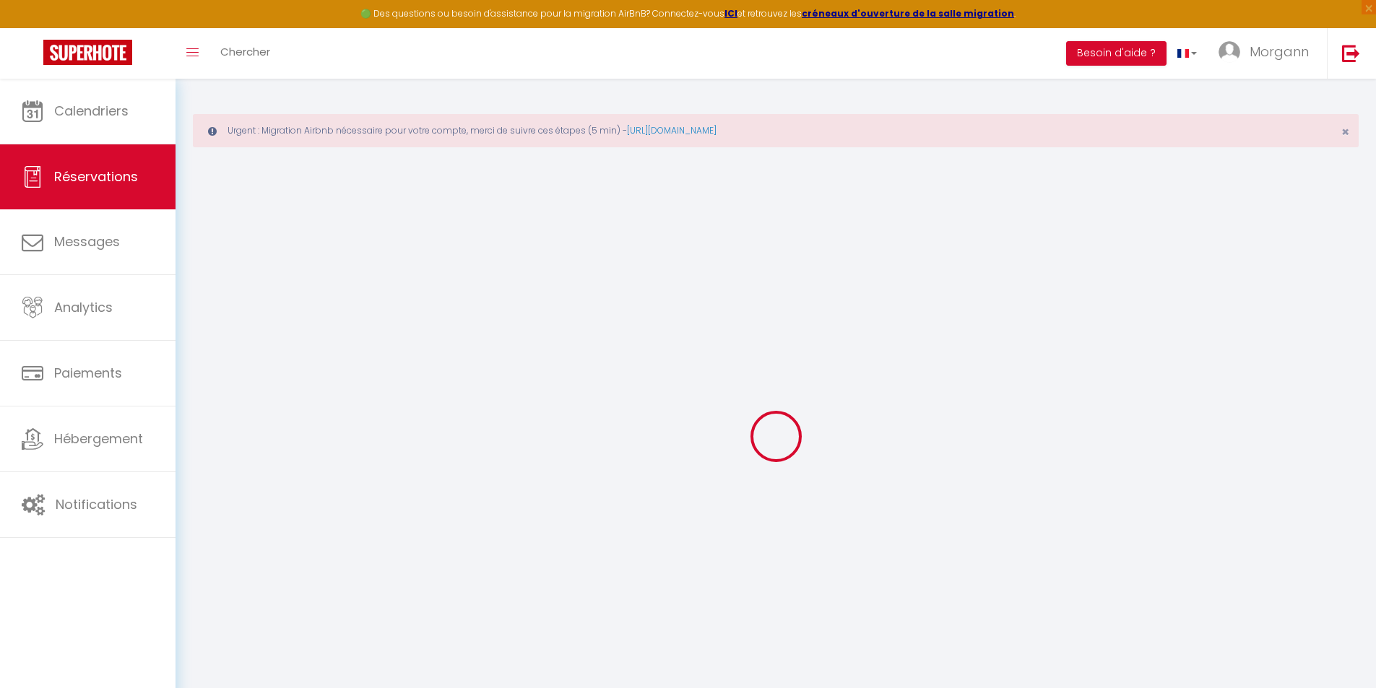
select select
checkbox input "false"
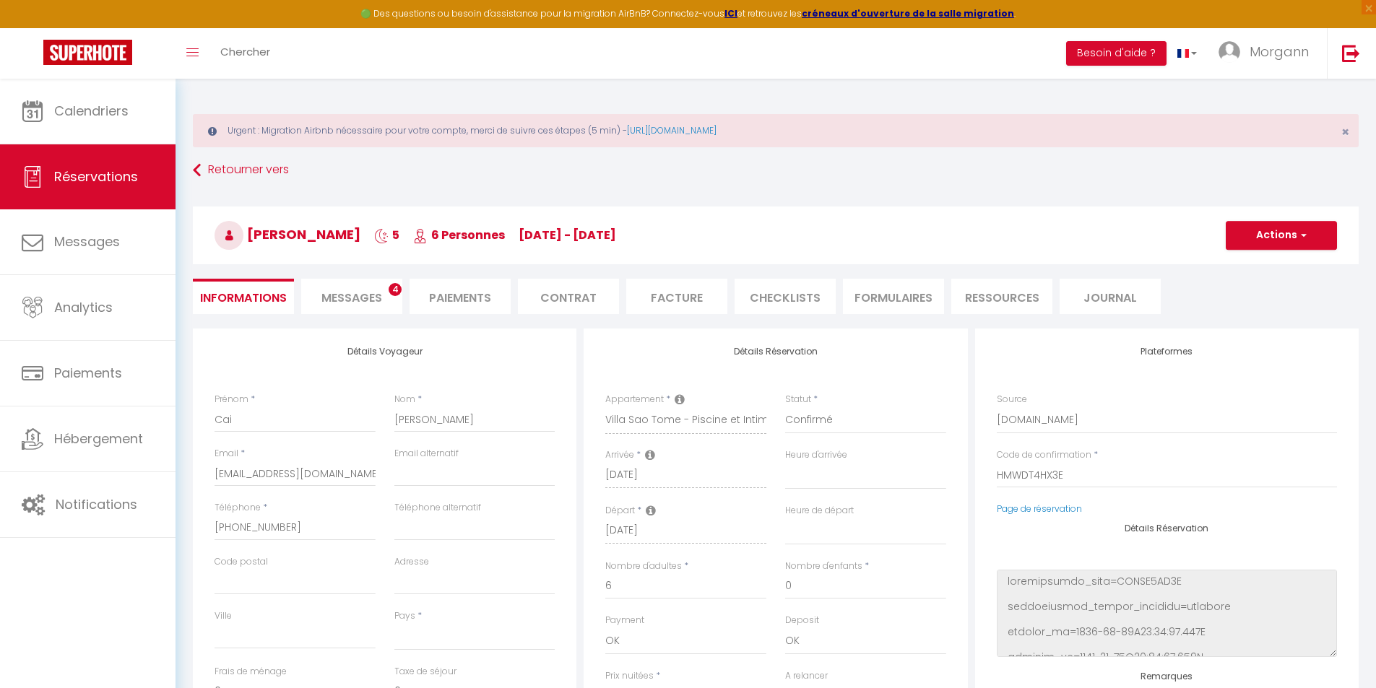
select select
type input "100"
type input "51.6"
select select
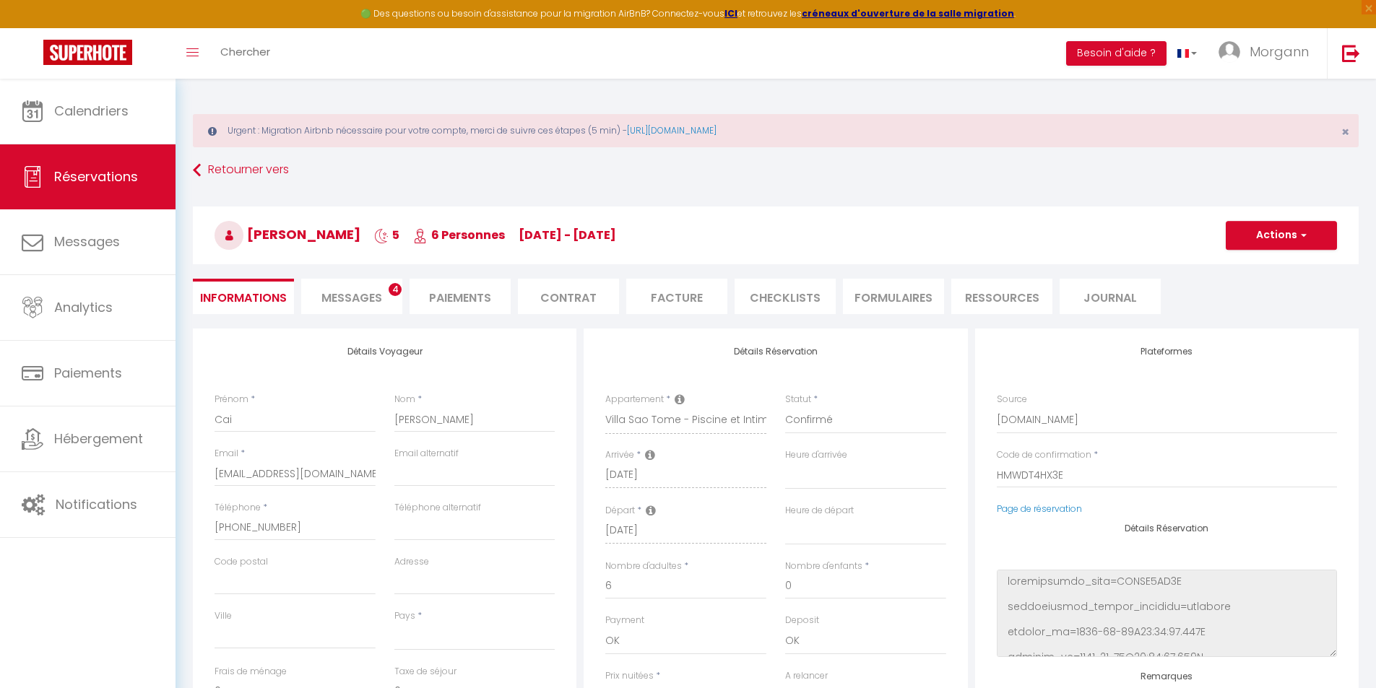
checkbox input "false"
select select
checkbox input "false"
select select
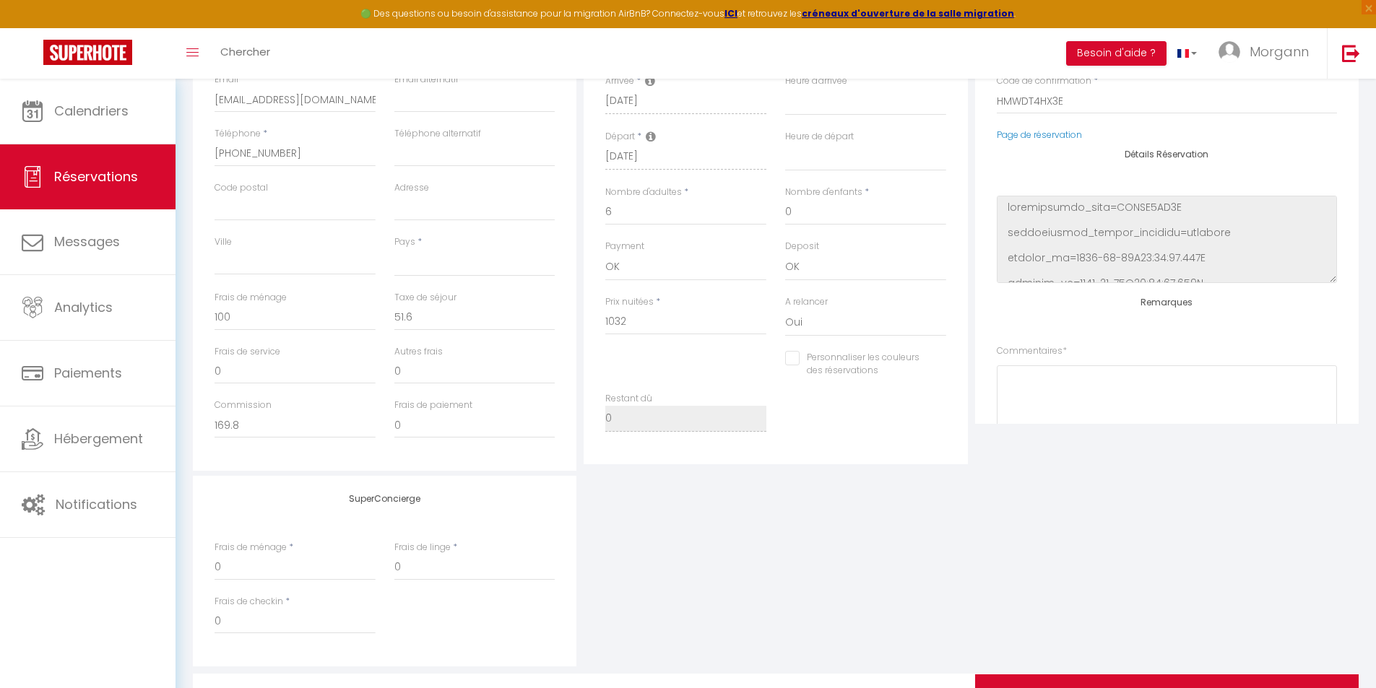
scroll to position [376, 0]
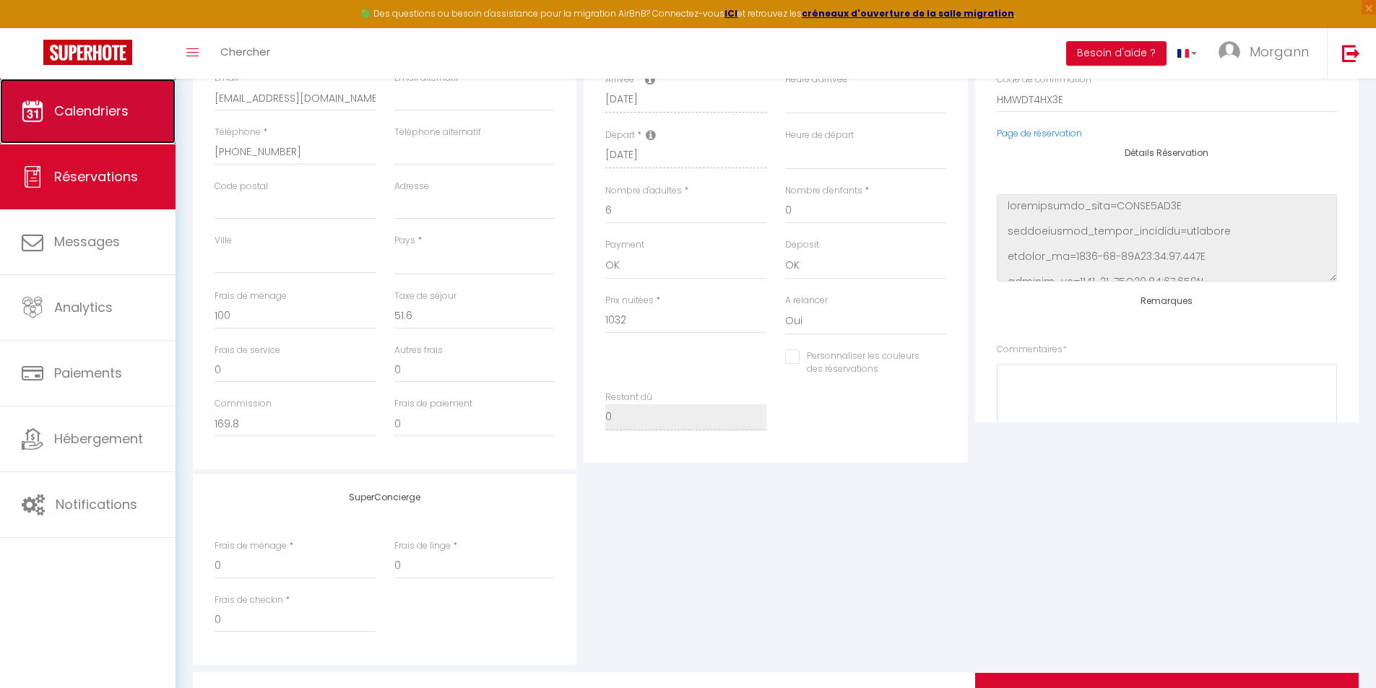
click at [101, 116] on span "Calendriers" at bounding box center [91, 111] width 74 height 18
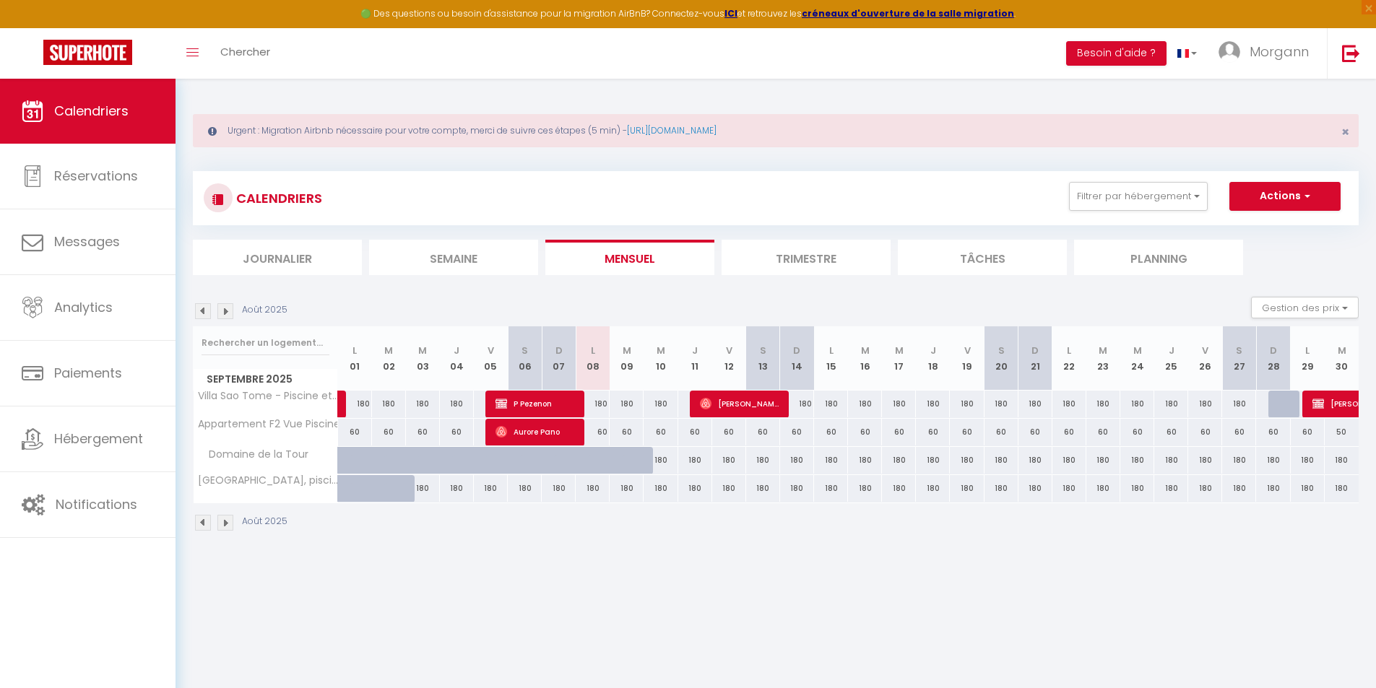
click at [225, 314] on img at bounding box center [225, 311] width 16 height 16
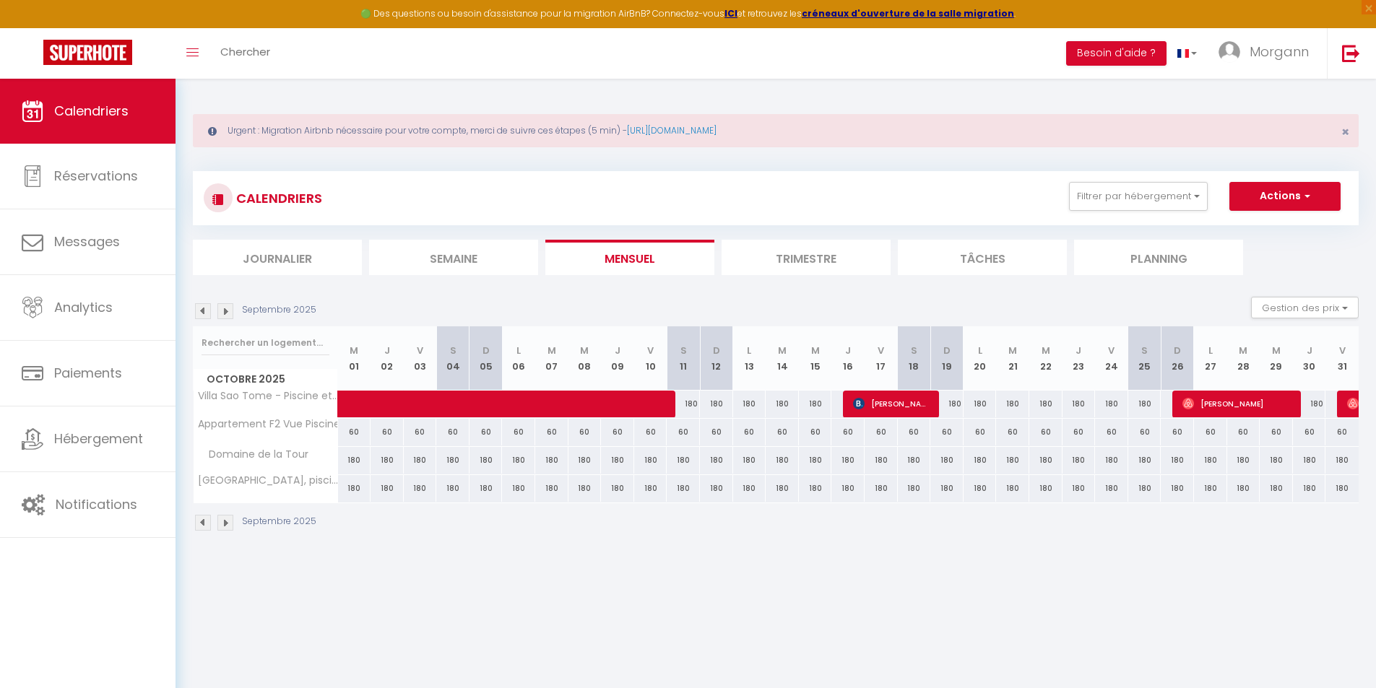
click at [225, 314] on img at bounding box center [225, 311] width 16 height 16
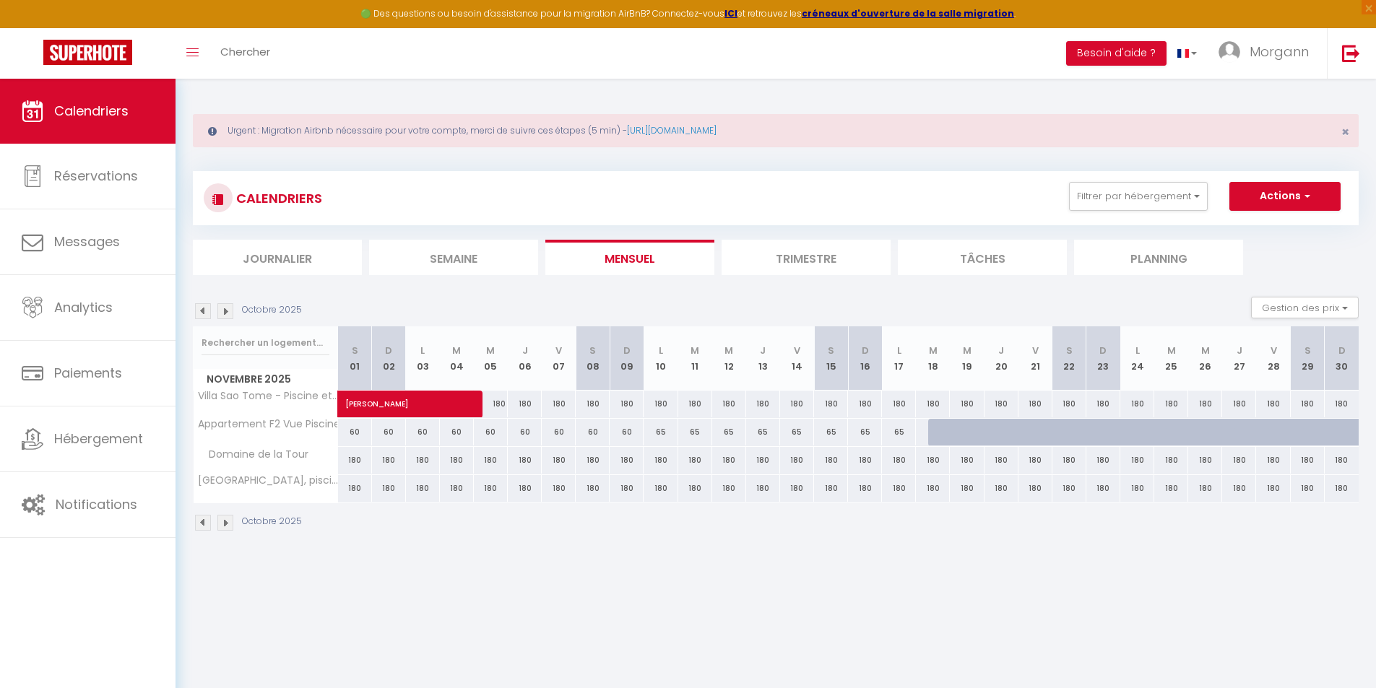
click at [223, 314] on img at bounding box center [225, 311] width 16 height 16
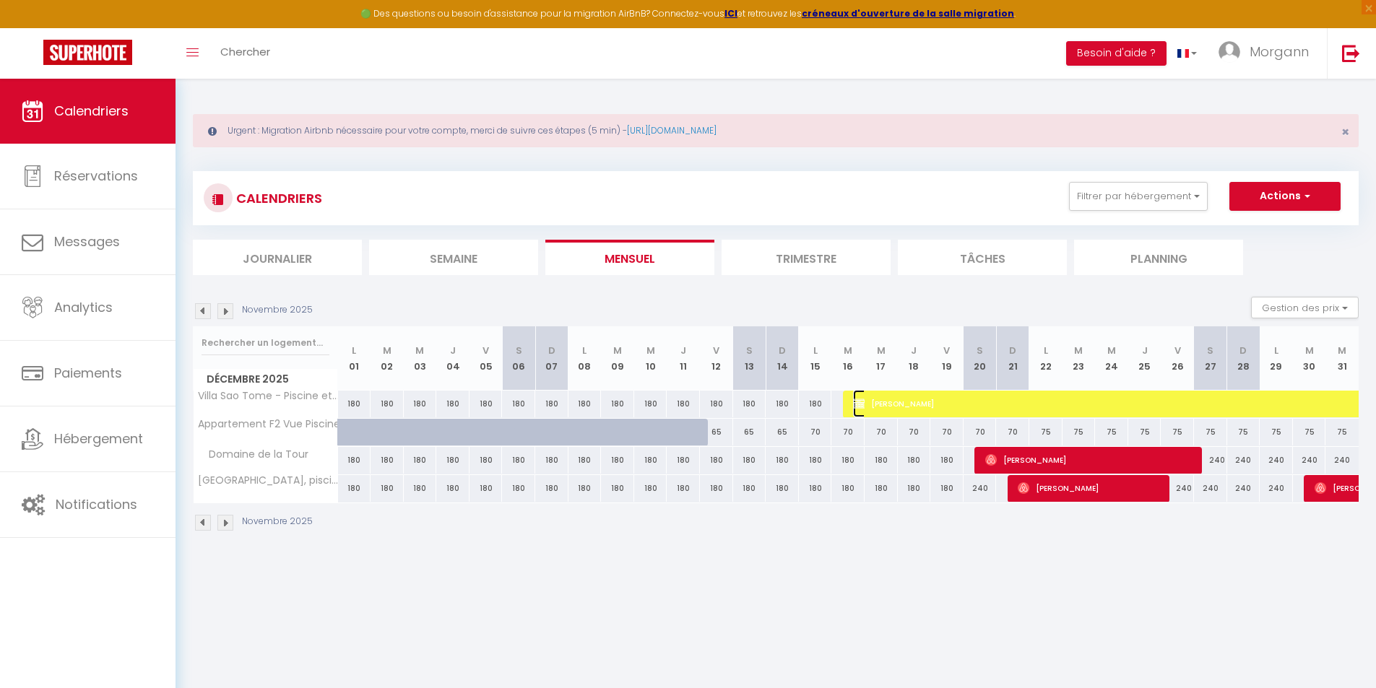
click at [941, 404] on span "[PERSON_NAME]" at bounding box center [1135, 403] width 565 height 27
select select "OK"
select select "KO"
select select "0"
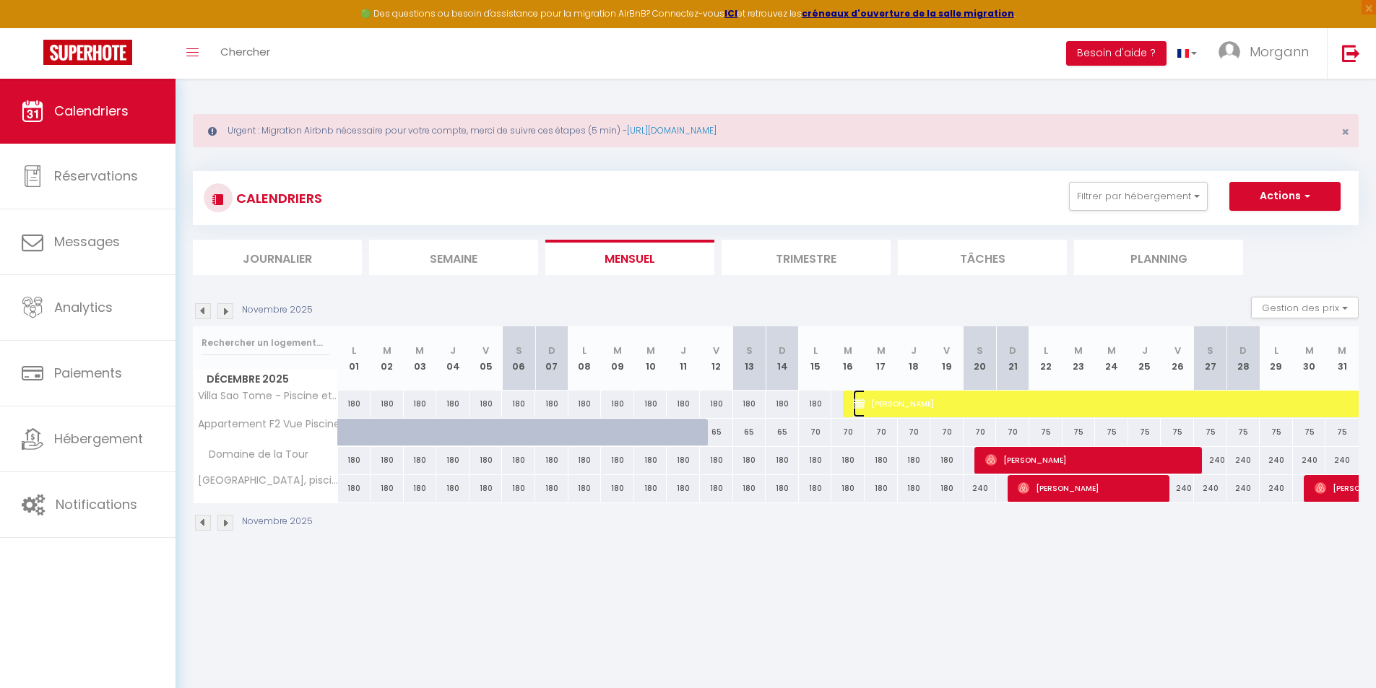
select select "1"
select select
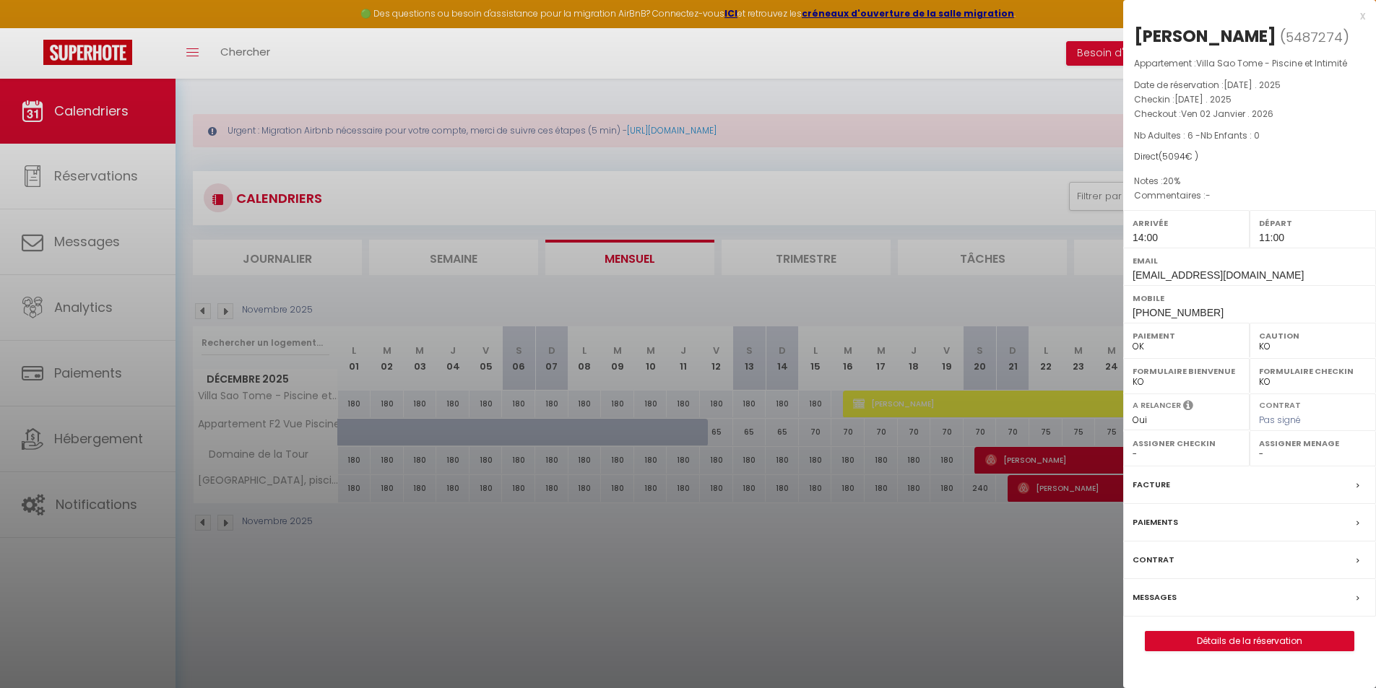
click at [1005, 456] on div at bounding box center [688, 344] width 1376 height 688
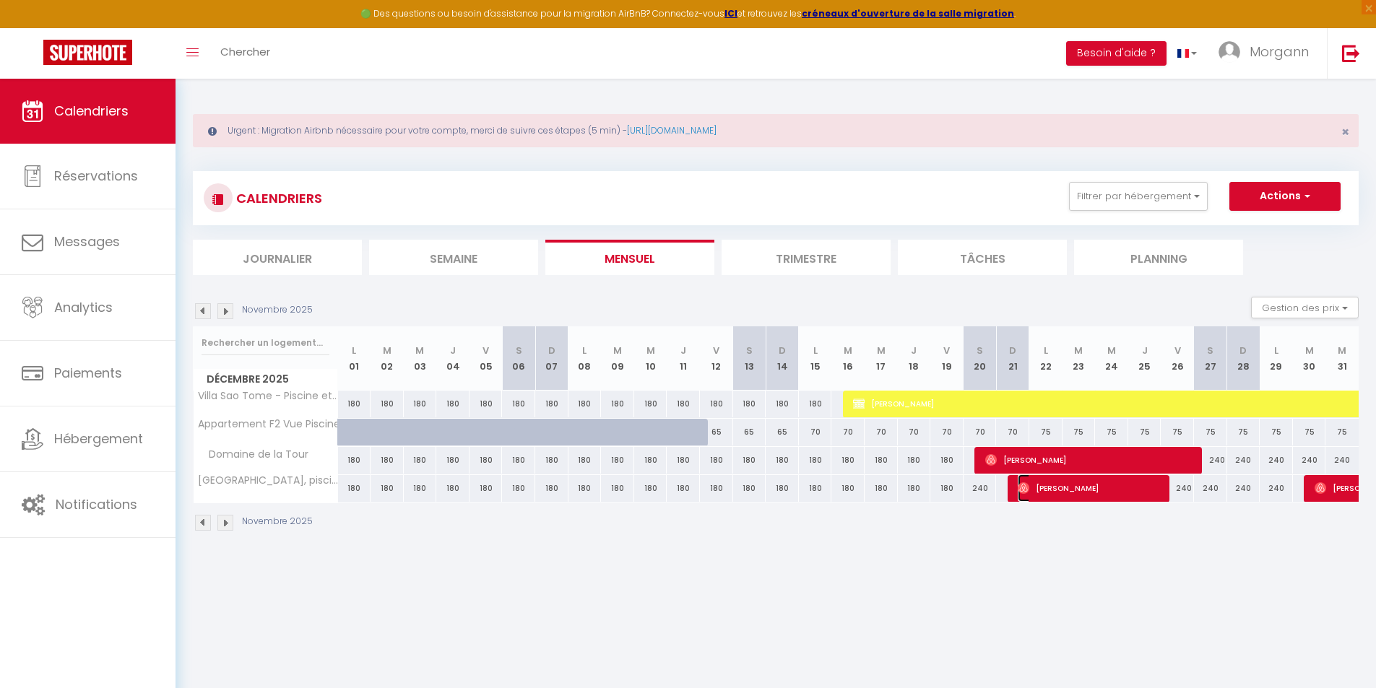
click at [1031, 483] on span "[PERSON_NAME]" at bounding box center [1090, 488] width 144 height 27
select select "OK"
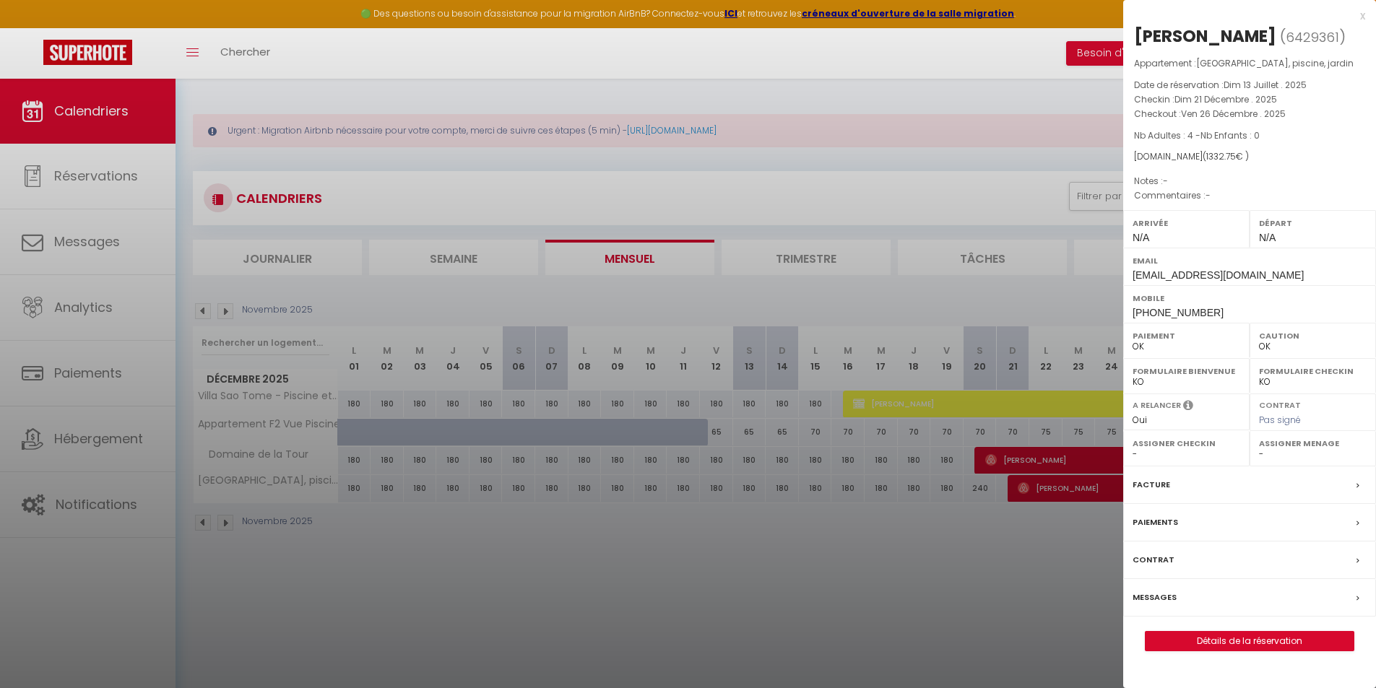
click at [829, 555] on div at bounding box center [688, 344] width 1376 height 688
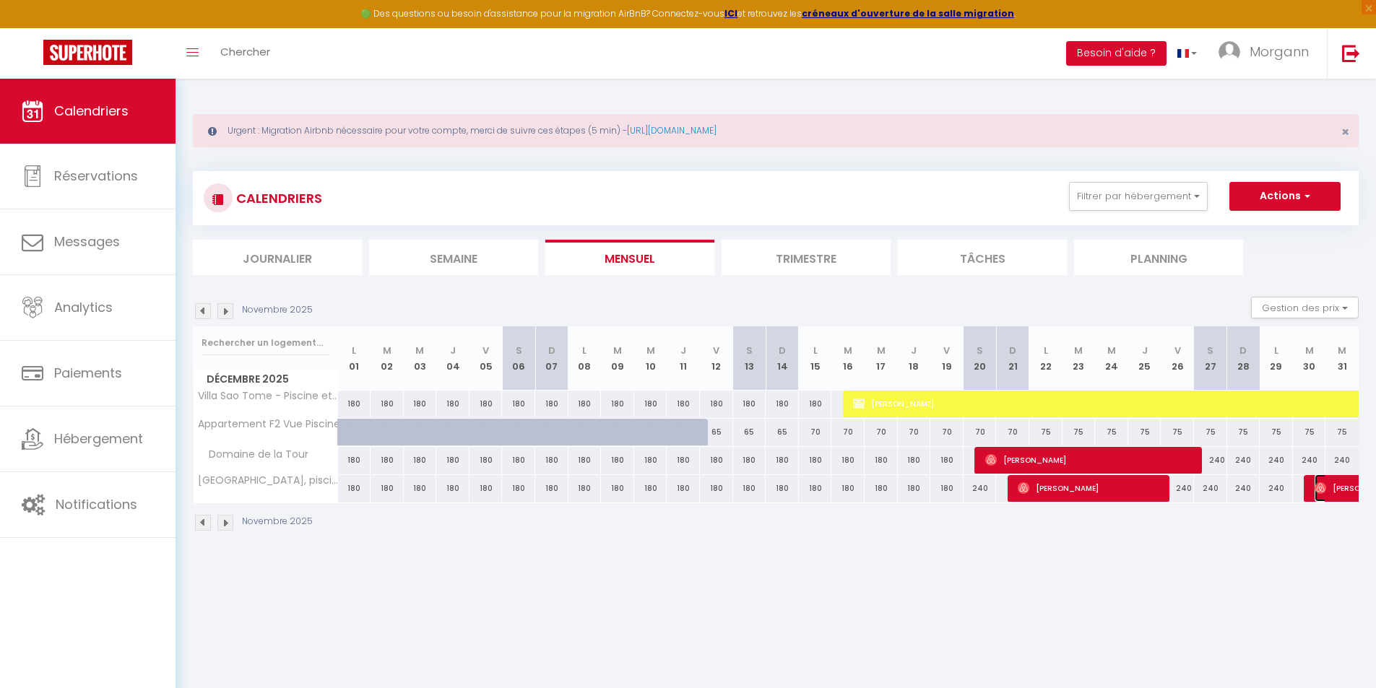
click at [1322, 492] on img at bounding box center [1321, 488] width 12 height 12
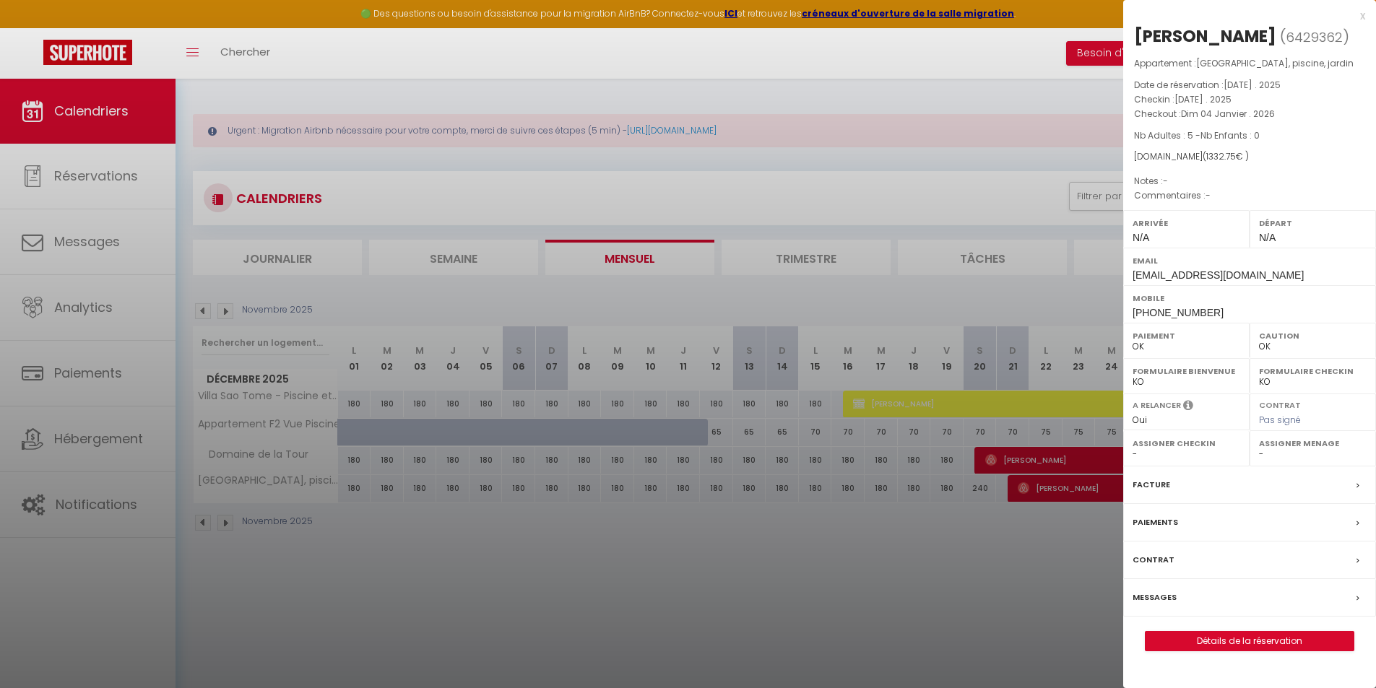
click at [989, 534] on div at bounding box center [688, 344] width 1376 height 688
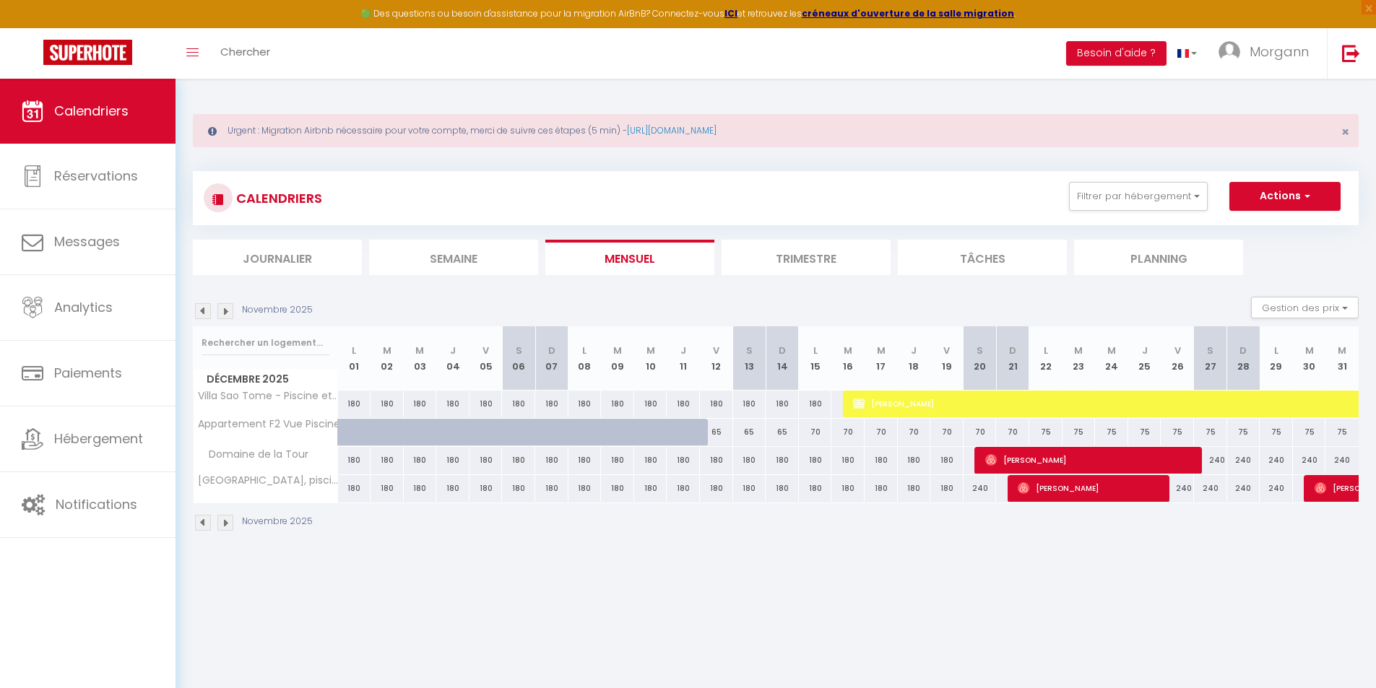
drag, startPoint x: 16, startPoint y: 0, endPoint x: 522, endPoint y: 674, distance: 842.9
click at [522, 674] on body "🟢 Des questions ou besoin d'assistance pour la migration AirBnB? Connectez-vous…" at bounding box center [688, 423] width 1376 height 688
click at [475, 568] on body "🟢 Des questions ou besoin d'assistance pour la migration AirBnB? Connectez-vous…" at bounding box center [688, 423] width 1376 height 688
click at [200, 312] on img at bounding box center [203, 311] width 16 height 16
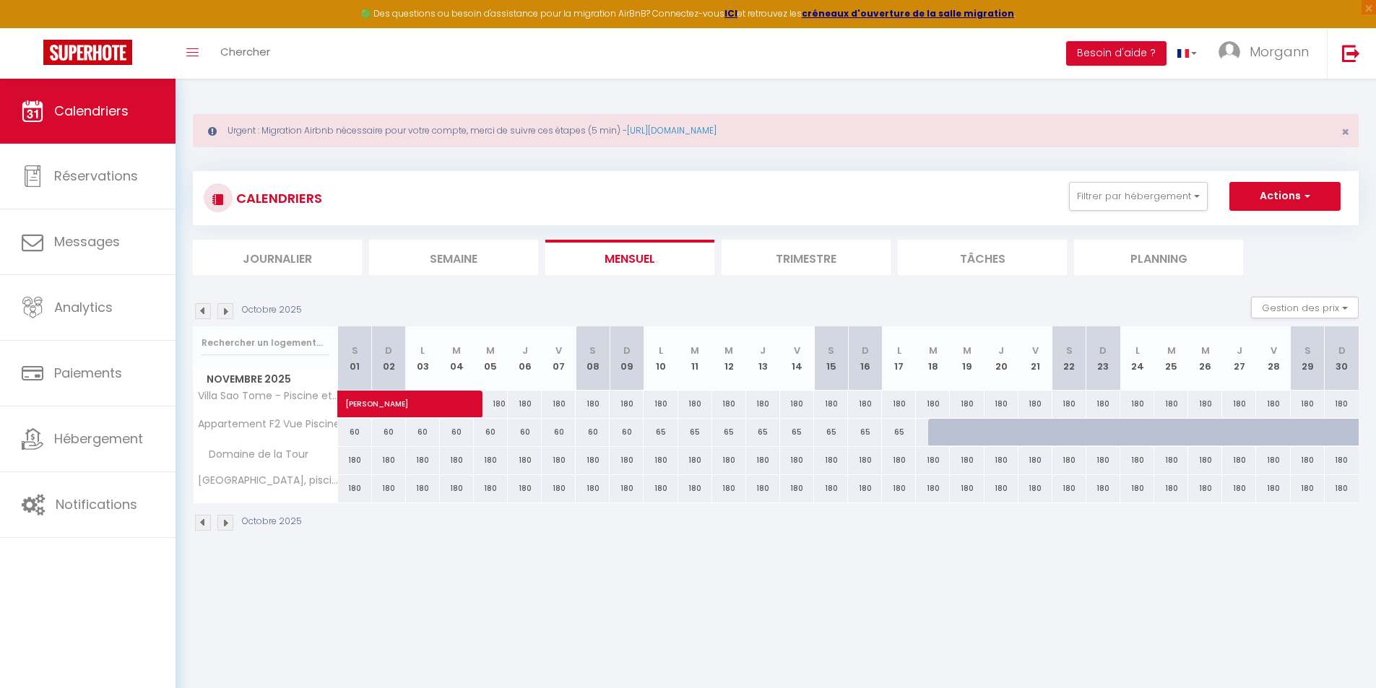
click at [200, 312] on img at bounding box center [203, 311] width 16 height 16
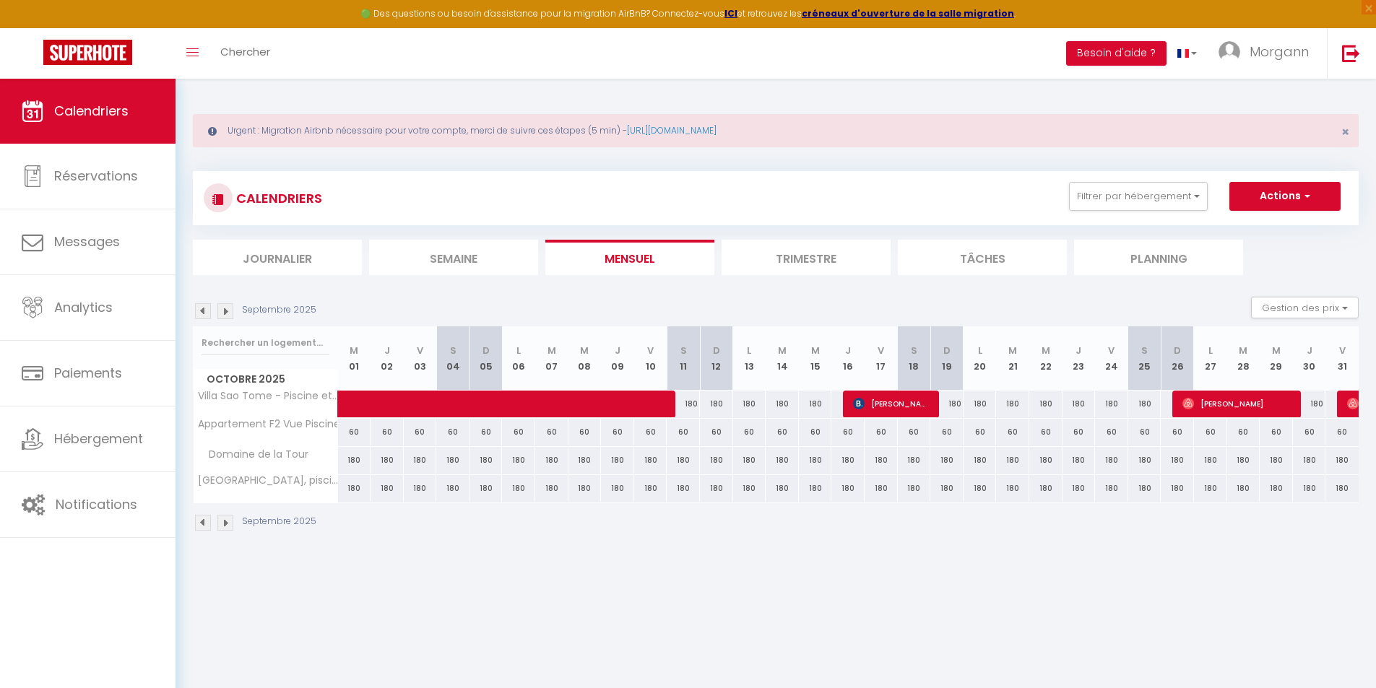
click at [228, 313] on img at bounding box center [225, 311] width 16 height 16
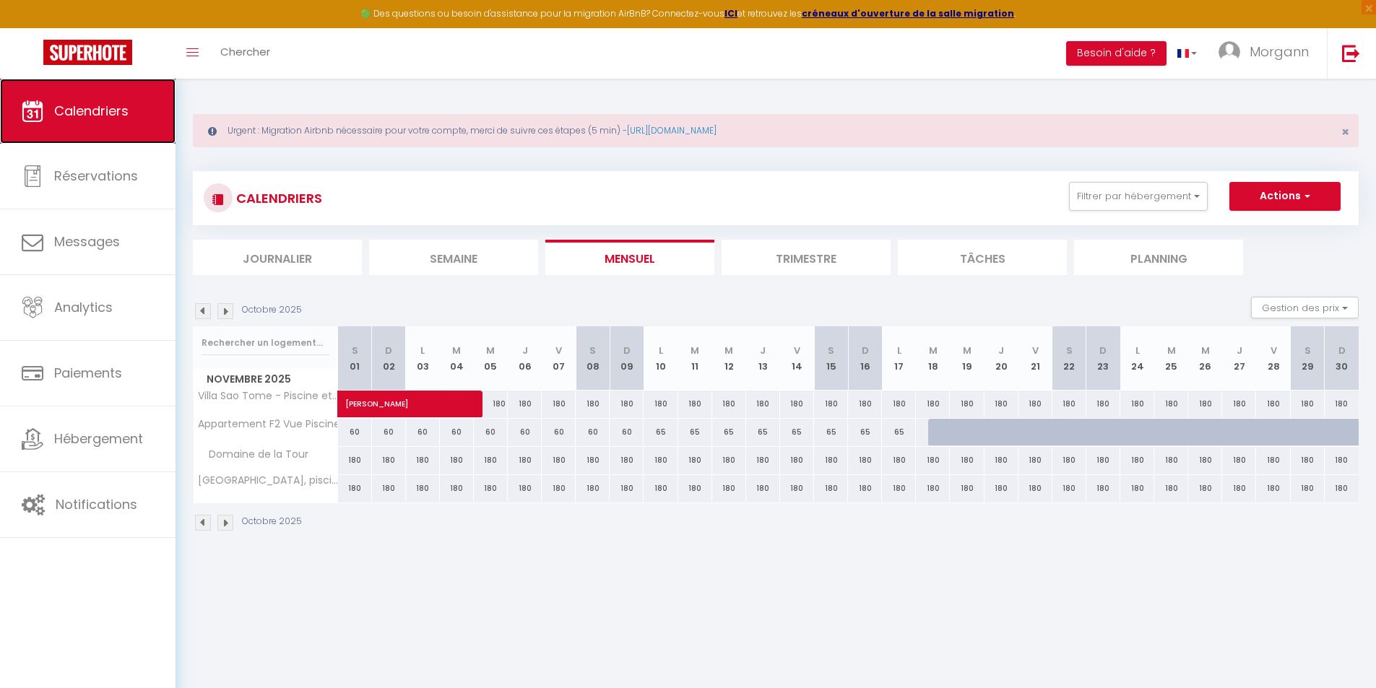
click at [101, 128] on link "Calendriers" at bounding box center [88, 111] width 176 height 65
